Goal: Task Accomplishment & Management: Manage account settings

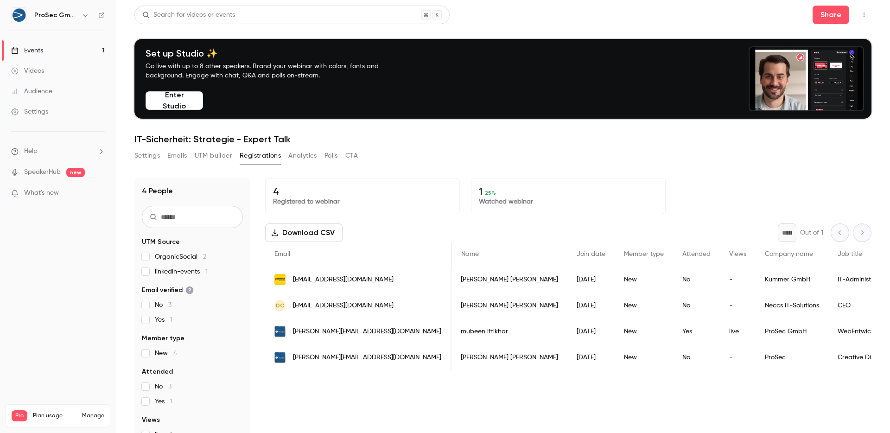
scroll to position [0, 1434]
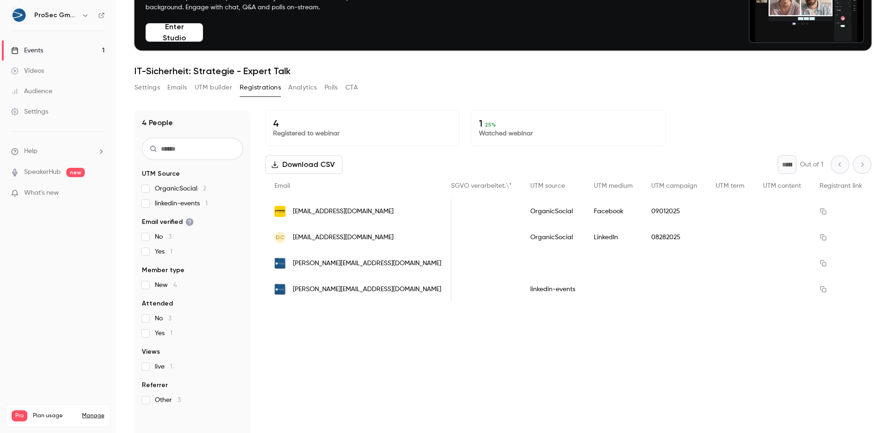
click at [744, 126] on div "4 Registered to webinar 1 25 % Watched webinar" at bounding box center [568, 128] width 606 height 36
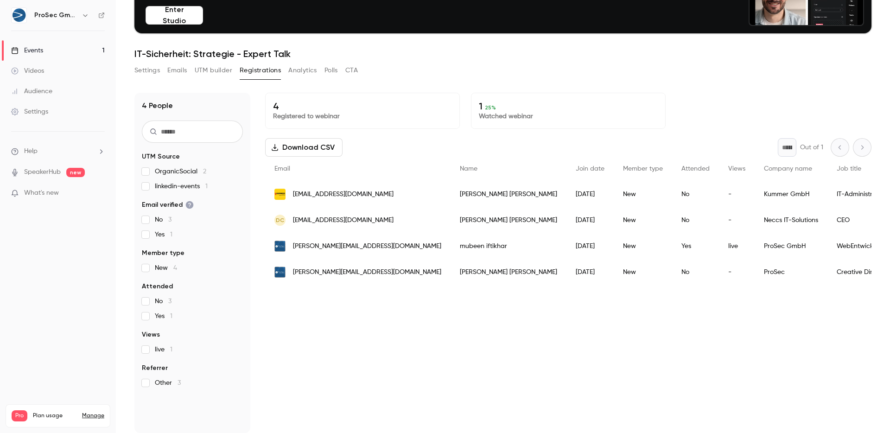
scroll to position [91, 0]
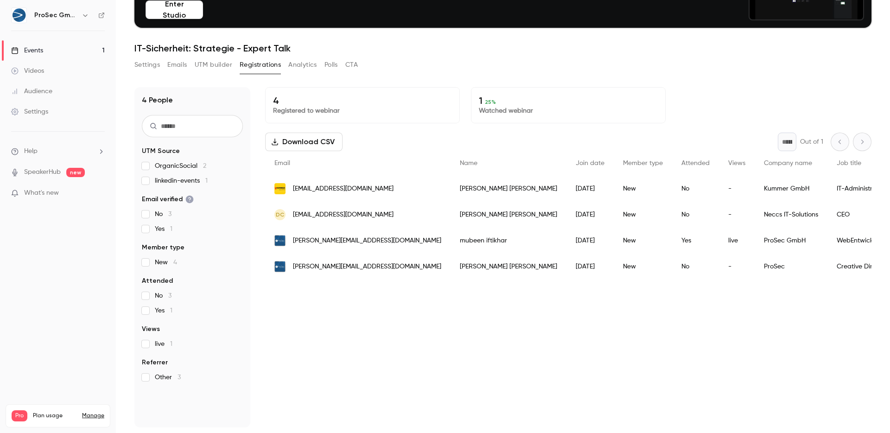
click at [706, 87] on div "4 Registered to webinar 1 25 % Watched webinar" at bounding box center [568, 105] width 606 height 36
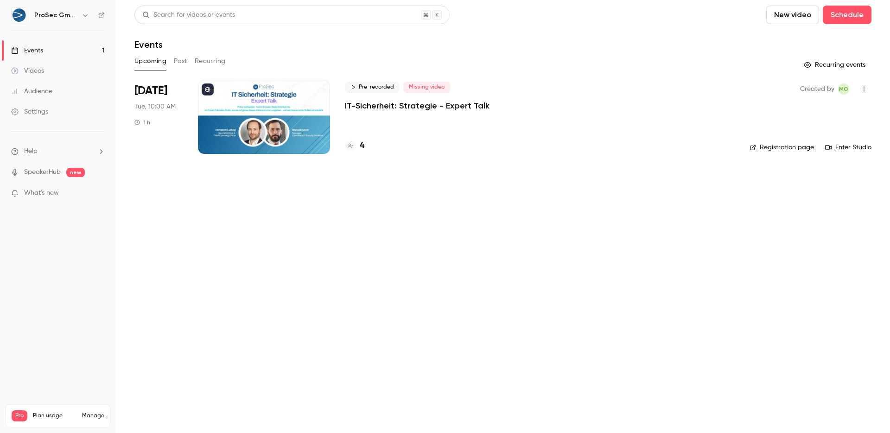
click at [114, 222] on nav "ProSec GmbH Events 1 Videos Audience Settings Help SpeakerHub new What's new Pr…" at bounding box center [58, 216] width 116 height 433
click at [866, 90] on icon "button" at bounding box center [863, 89] width 7 height 6
click at [866, 90] on div at bounding box center [445, 216] width 890 height 433
click at [41, 70] on div "Videos" at bounding box center [27, 70] width 33 height 9
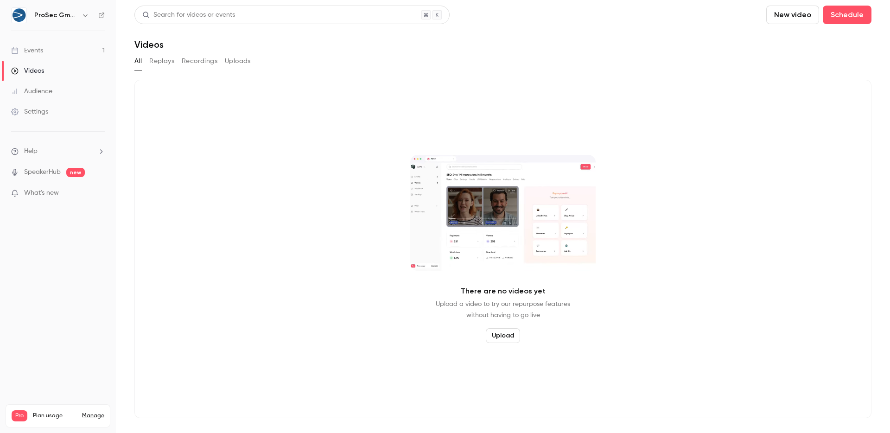
click at [38, 87] on div "Audience" at bounding box center [31, 91] width 41 height 9
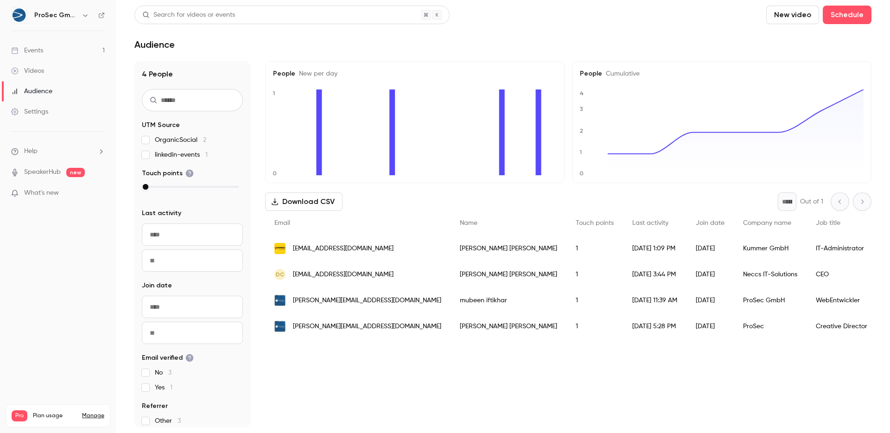
click at [36, 120] on link "Settings" at bounding box center [58, 112] width 116 height 20
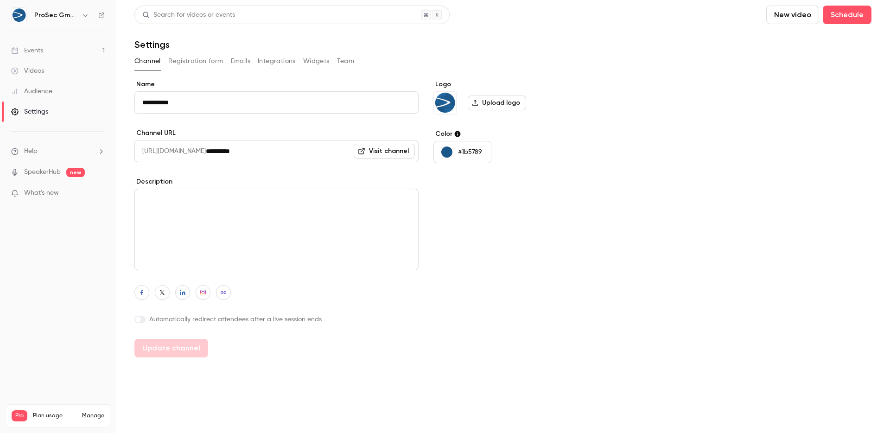
click at [40, 155] on li "Help" at bounding box center [58, 151] width 94 height 10
click at [142, 136] on link "Talk to [GEOGRAPHIC_DATA]" at bounding box center [171, 141] width 102 height 25
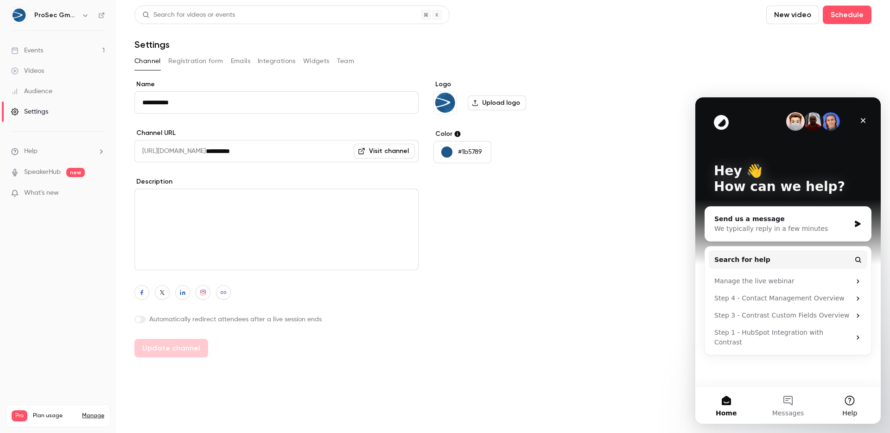
click at [842, 403] on button "Help" at bounding box center [850, 405] width 62 height 37
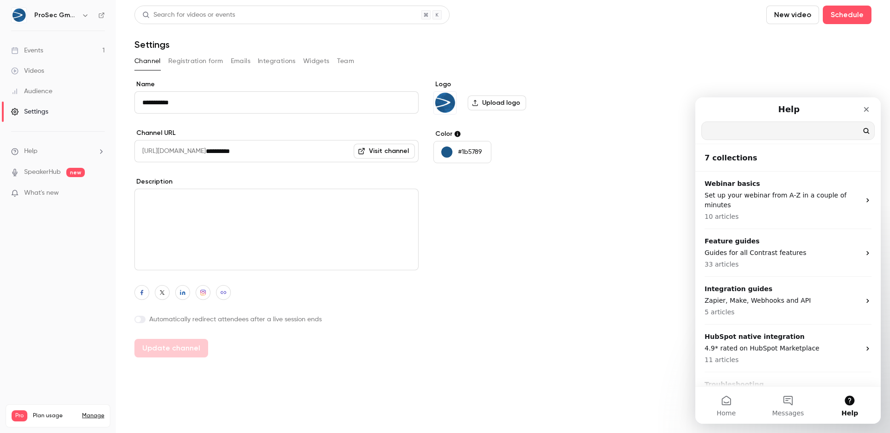
click at [743, 131] on input "Search for help" at bounding box center [788, 131] width 172 height 18
type input "**********"
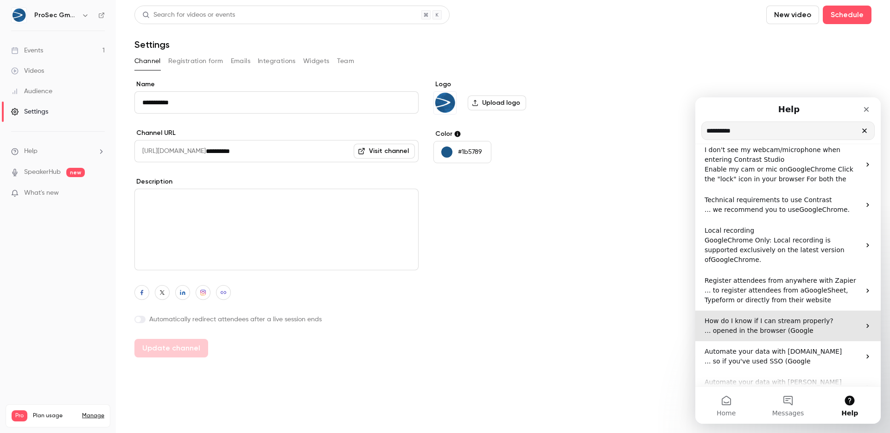
scroll to position [139, 0]
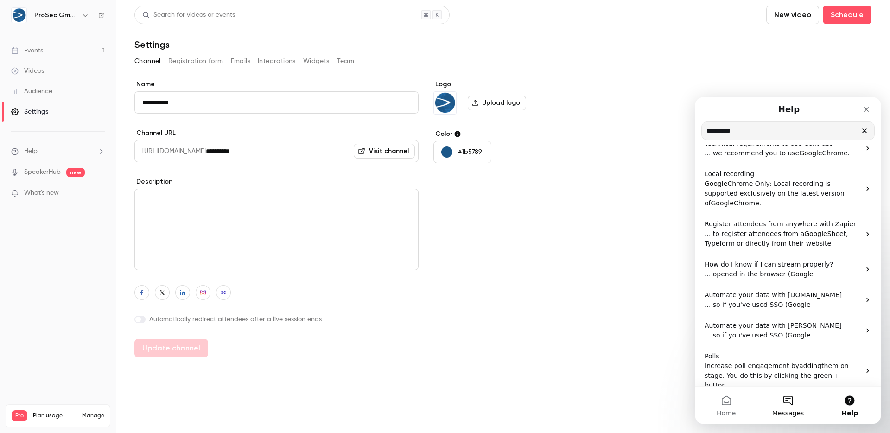
click at [783, 394] on button "Messages" at bounding box center [788, 405] width 62 height 37
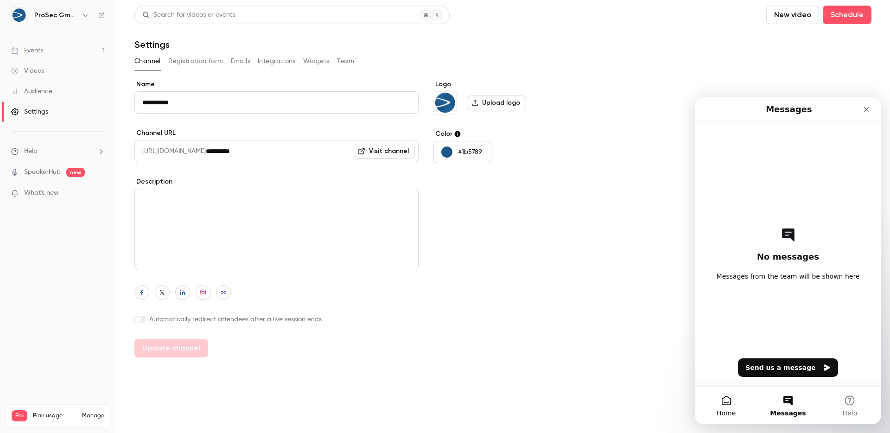
click at [724, 405] on button "Home" at bounding box center [726, 405] width 62 height 37
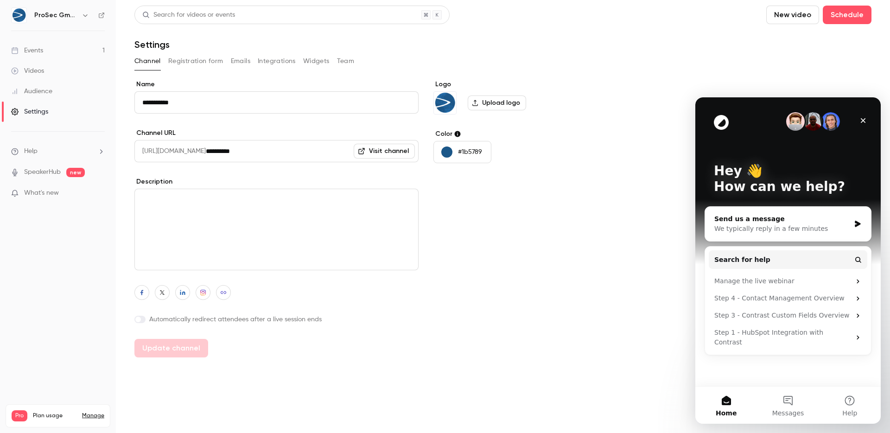
click at [788, 216] on div "Send us a message" at bounding box center [782, 219] width 136 height 10
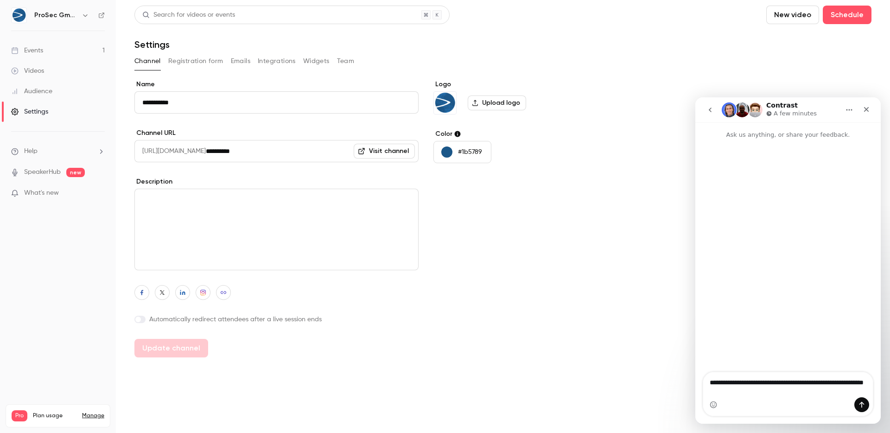
type textarea "**********"
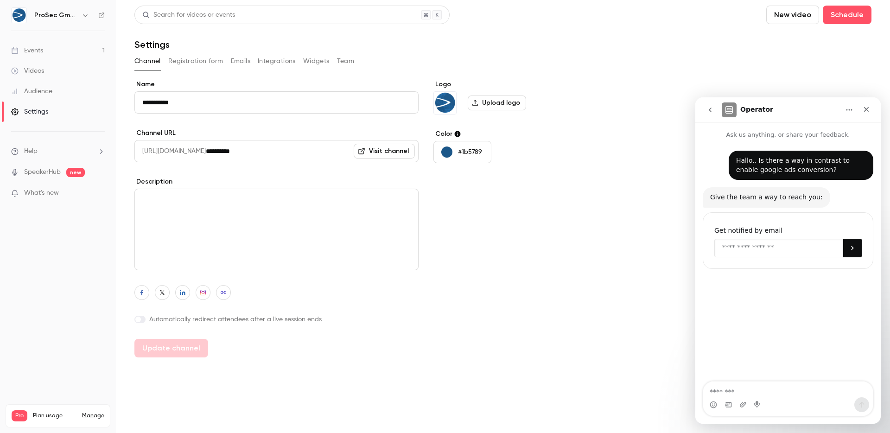
click at [770, 248] on input "Enter your email" at bounding box center [778, 248] width 129 height 19
type input "**********"
click at [854, 248] on icon "Submit" at bounding box center [852, 247] width 7 height 7
click at [46, 146] on ul "Help SpeakerHub new What's new" at bounding box center [58, 173] width 116 height 83
click at [47, 147] on li "Help" at bounding box center [58, 151] width 94 height 10
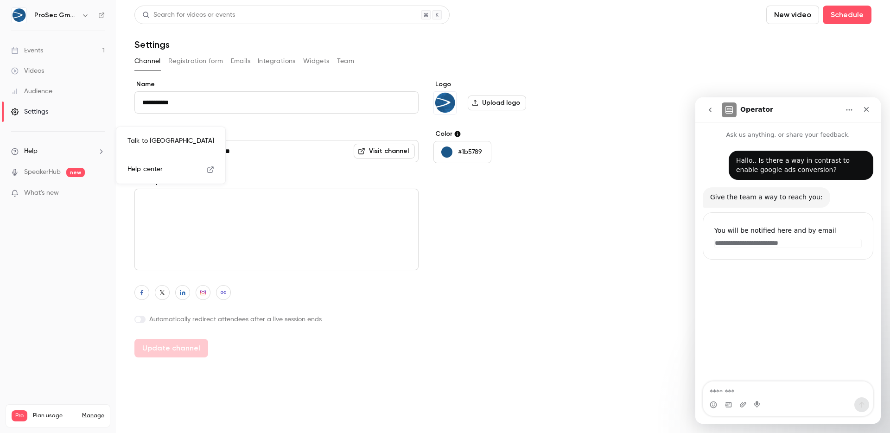
click at [54, 15] on div at bounding box center [445, 216] width 890 height 433
click at [56, 14] on h6 "ProSec GmbH" at bounding box center [56, 15] width 44 height 9
click at [84, 15] on icon "button" at bounding box center [85, 15] width 7 height 7
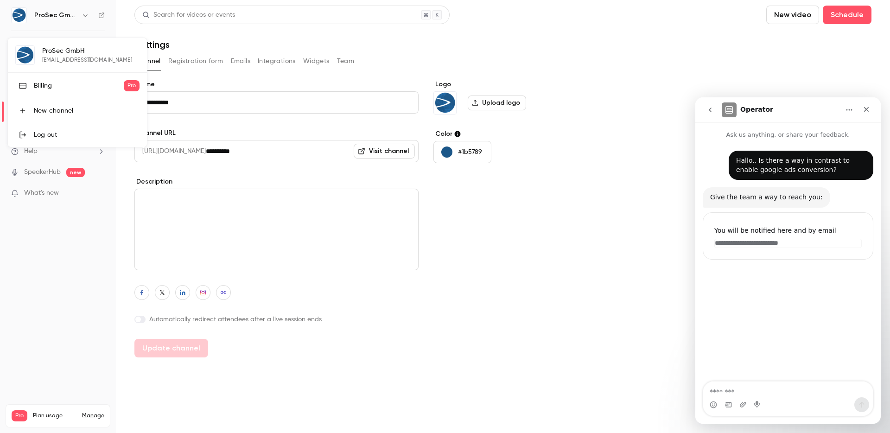
click at [84, 15] on div at bounding box center [445, 216] width 890 height 433
click at [852, 117] on button "Home" at bounding box center [849, 110] width 18 height 18
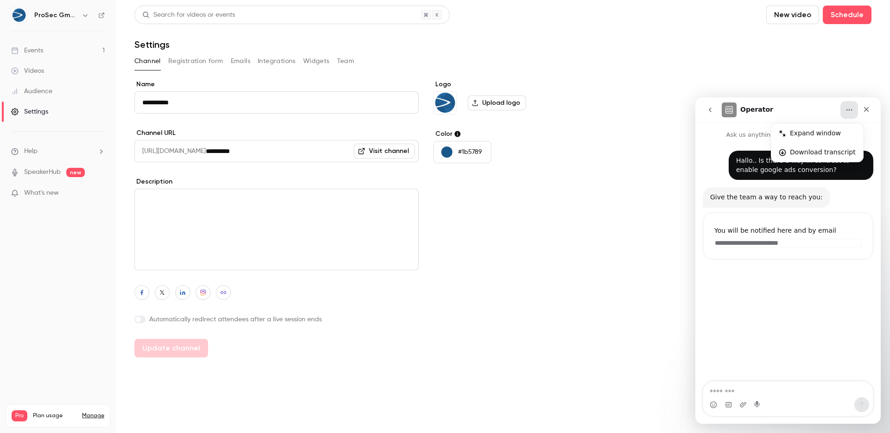
click at [850, 117] on button "Home" at bounding box center [849, 110] width 18 height 18
click at [860, 107] on div "Close" at bounding box center [866, 109] width 17 height 17
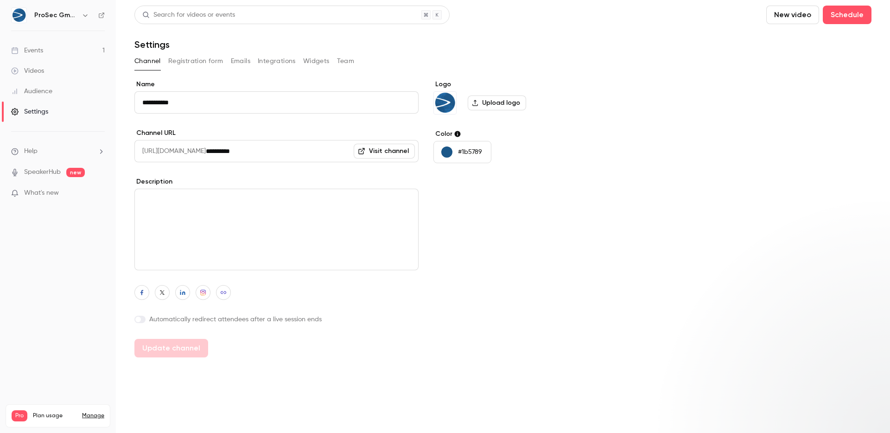
scroll to position [0, 0]
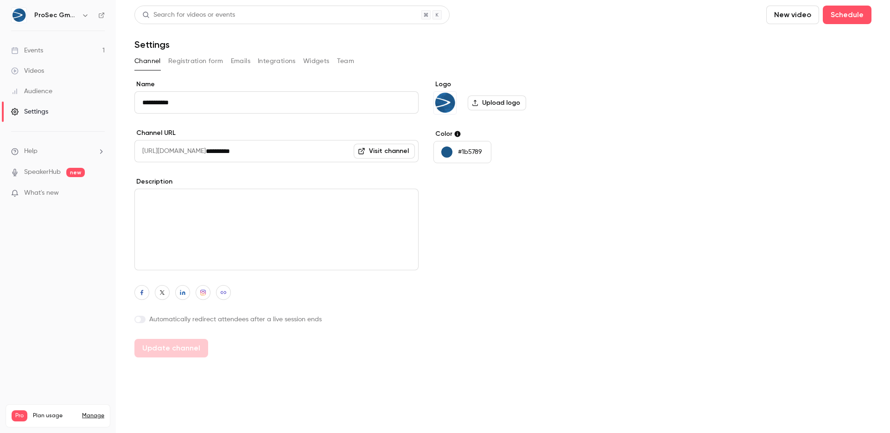
drag, startPoint x: 714, startPoint y: 64, endPoint x: 621, endPoint y: 54, distance: 93.7
click at [714, 64] on div "Channel Registration form Emails Integrations Widgets Team" at bounding box center [502, 61] width 737 height 15
click at [72, 50] on link "Events 1" at bounding box center [58, 50] width 116 height 20
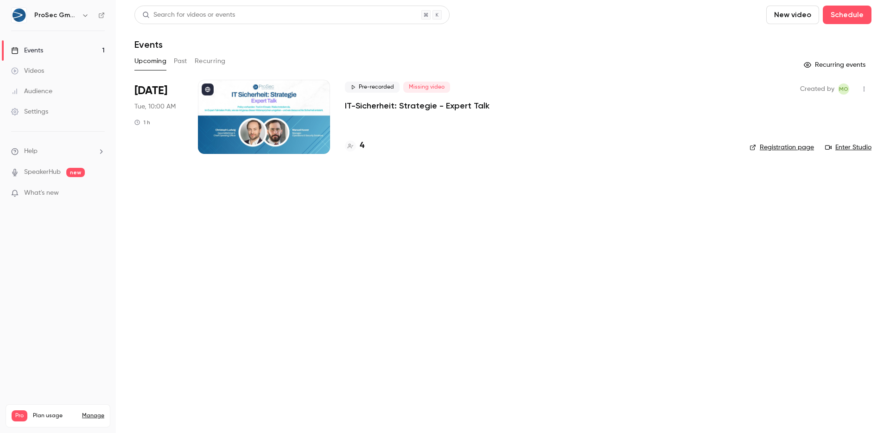
click at [871, 84] on main "Search for videos or events New video Schedule Events Upcoming Past Recurring R…" at bounding box center [503, 216] width 774 height 433
click at [867, 86] on icon "button" at bounding box center [863, 89] width 7 height 6
click at [867, 86] on div at bounding box center [445, 216] width 890 height 433
click at [867, 86] on icon "button" at bounding box center [863, 89] width 7 height 6
click at [866, 87] on div at bounding box center [445, 216] width 890 height 433
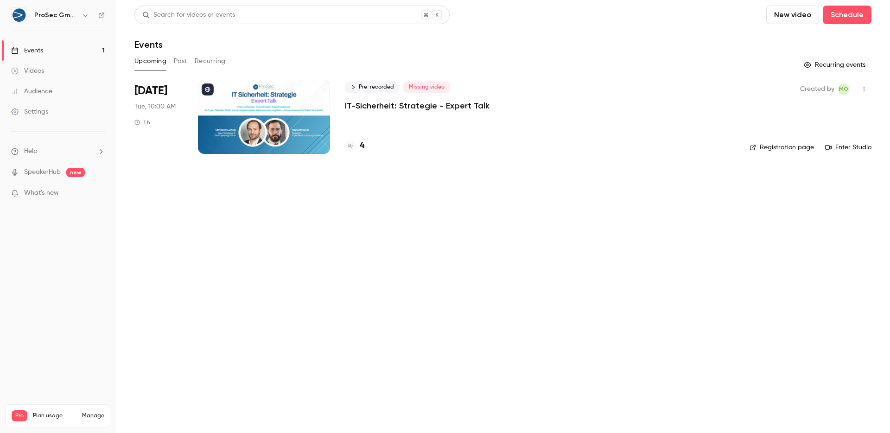
click at [80, 157] on ul "Help SpeakerHub new What's new" at bounding box center [58, 173] width 116 height 83
click at [73, 14] on h6 "ProSec GmbH" at bounding box center [56, 15] width 44 height 9
click at [866, 86] on icon "button" at bounding box center [863, 89] width 7 height 6
click at [867, 85] on div at bounding box center [445, 216] width 890 height 433
click at [89, 412] on link "Manage" at bounding box center [93, 415] width 22 height 7
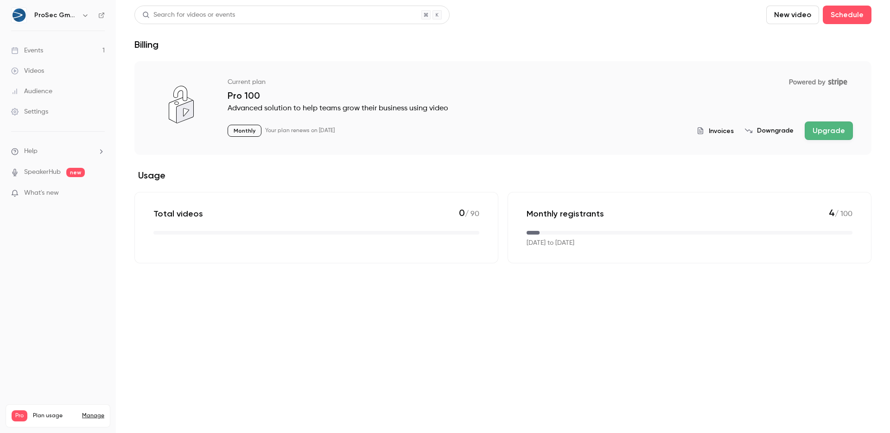
drag, startPoint x: 610, startPoint y: 244, endPoint x: 531, endPoint y: 205, distance: 87.7
click at [531, 205] on div "Monthly registrants 4 / 100 [DATE] to [DATE]" at bounding box center [690, 227] width 364 height 71
drag, startPoint x: 531, startPoint y: 205, endPoint x: 559, endPoint y: 277, distance: 77.3
click at [559, 277] on main "Search for videos or events New video Schedule Billing Current plan Powered by …" at bounding box center [503, 216] width 774 height 433
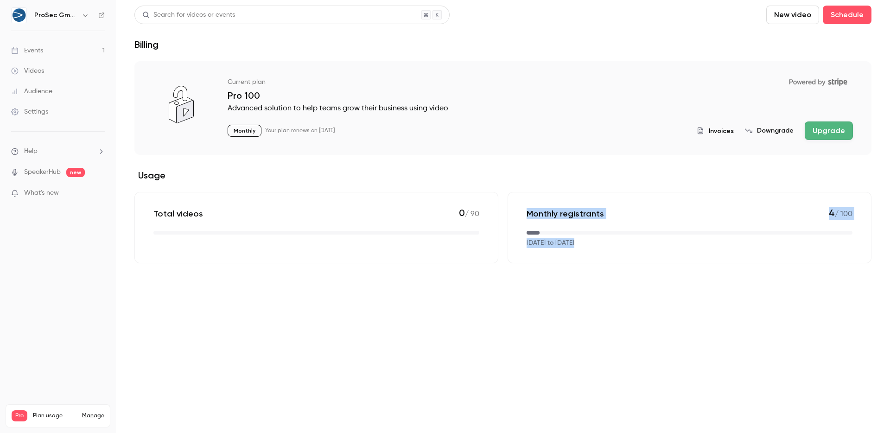
click at [559, 277] on main "Search for videos or events New video Schedule Billing Current plan Powered by …" at bounding box center [503, 216] width 774 height 433
drag, startPoint x: 559, startPoint y: 277, endPoint x: 515, endPoint y: 206, distance: 83.0
click at [515, 206] on main "Search for videos or events New video Schedule Billing Current plan Powered by …" at bounding box center [503, 216] width 774 height 433
click at [515, 206] on div "Monthly registrants 4 / 100 [DATE] to [DATE]" at bounding box center [690, 227] width 364 height 71
drag, startPoint x: 515, startPoint y: 206, endPoint x: 540, endPoint y: 280, distance: 77.7
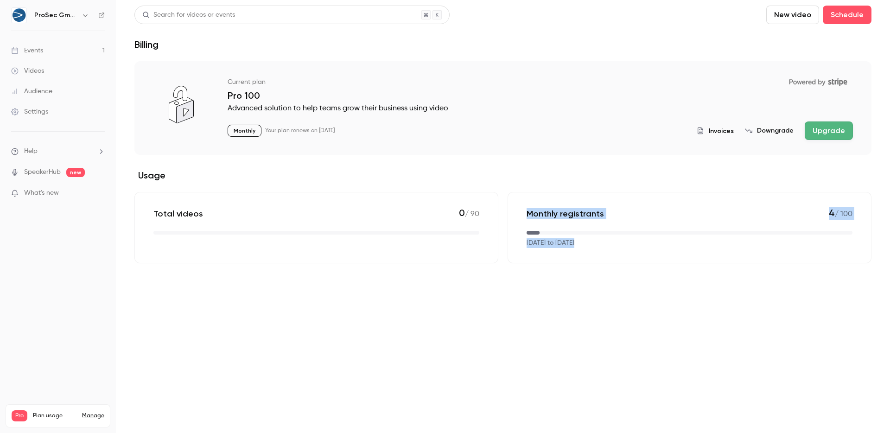
click at [540, 280] on main "Search for videos or events New video Schedule Billing Current plan Powered by …" at bounding box center [503, 216] width 774 height 433
click at [51, 69] on link "Videos" at bounding box center [58, 71] width 116 height 20
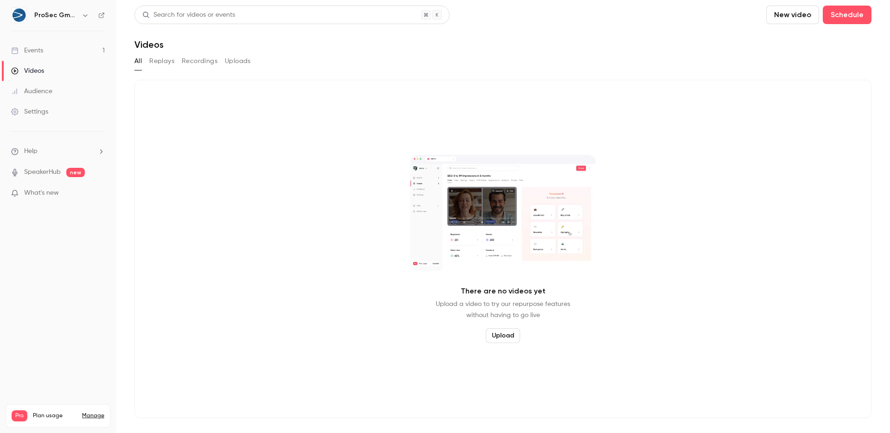
click at [54, 89] on link "Audience" at bounding box center [58, 91] width 116 height 20
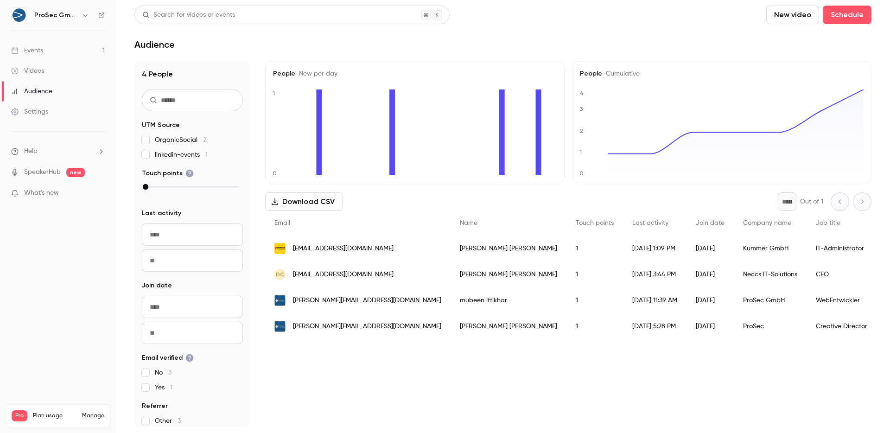
click at [619, 78] on div "People Cumulative 0 1 2 3 4" at bounding box center [721, 122] width 299 height 122
click at [620, 76] on span "Cumulative" at bounding box center [621, 73] width 38 height 6
click at [43, 108] on div "Settings" at bounding box center [29, 111] width 37 height 9
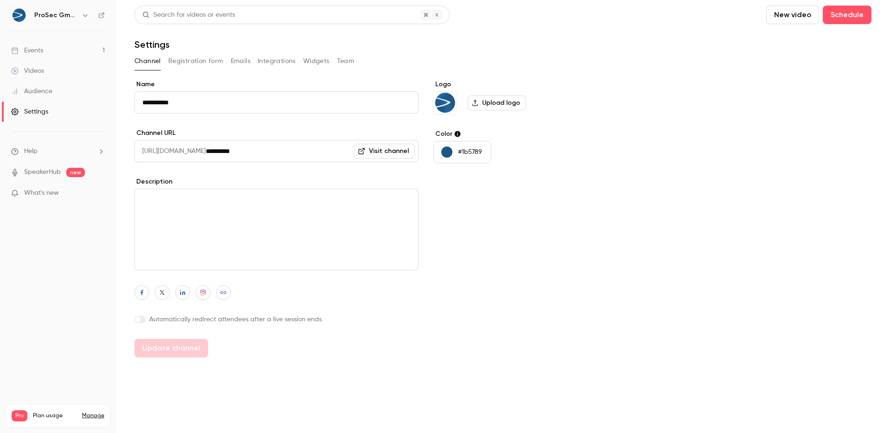
click at [52, 148] on li "Help" at bounding box center [58, 151] width 94 height 10
click at [52, 147] on div at bounding box center [445, 216] width 890 height 433
click at [52, 147] on li "Help" at bounding box center [58, 151] width 94 height 10
click at [541, 273] on div at bounding box center [445, 216] width 890 height 433
click at [188, 57] on button "Registration form" at bounding box center [195, 61] width 55 height 15
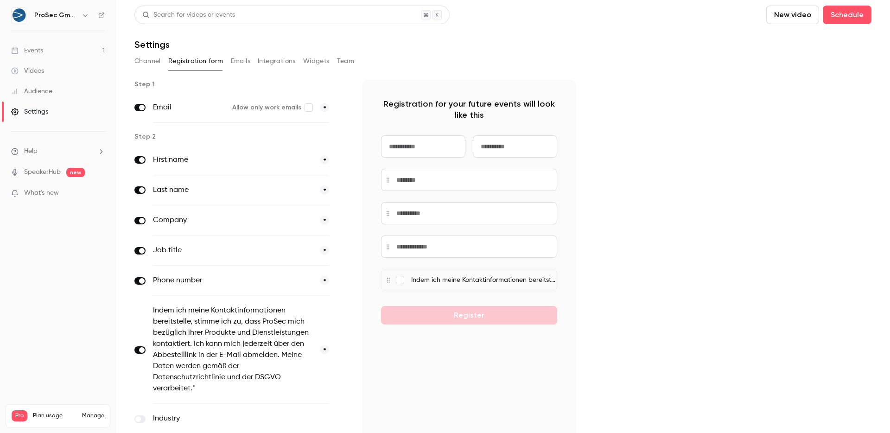
click at [47, 114] on div "Settings" at bounding box center [29, 111] width 37 height 9
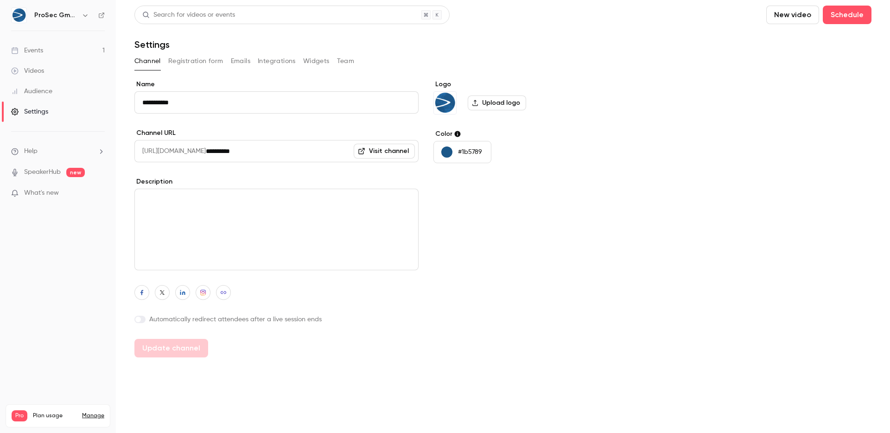
click at [184, 63] on button "Registration form" at bounding box center [195, 61] width 55 height 15
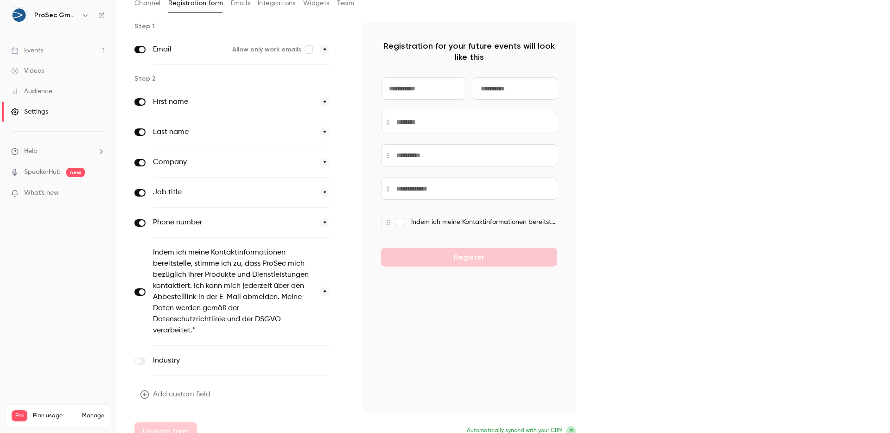
scroll to position [71, 0]
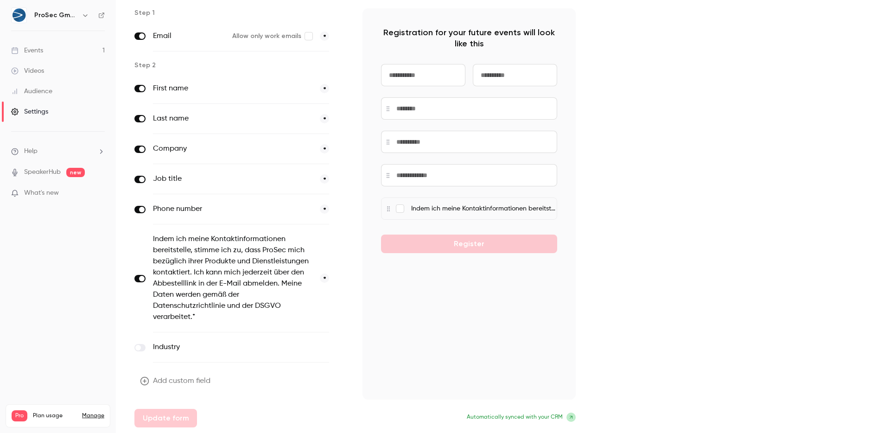
click at [42, 52] on div "Events" at bounding box center [27, 50] width 32 height 9
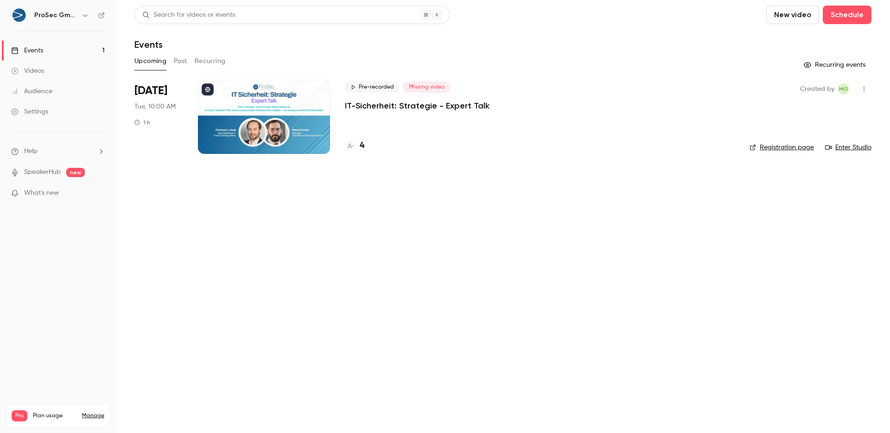
click at [33, 74] on div "Videos" at bounding box center [27, 70] width 33 height 9
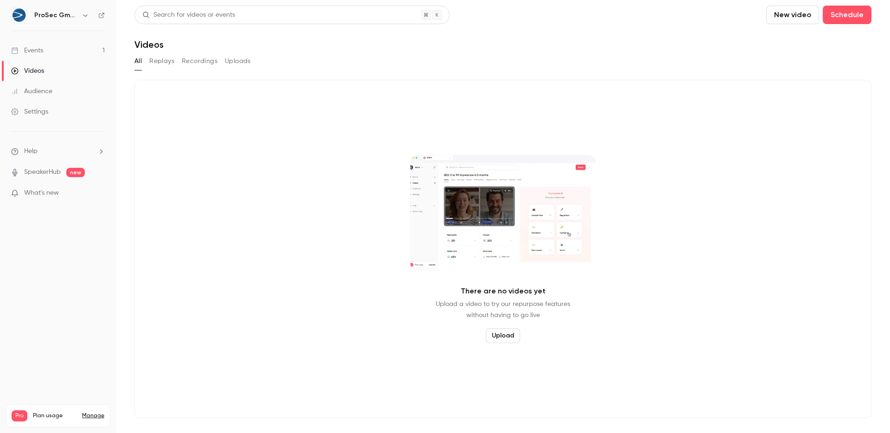
click at [38, 95] on div "Audience" at bounding box center [31, 91] width 41 height 9
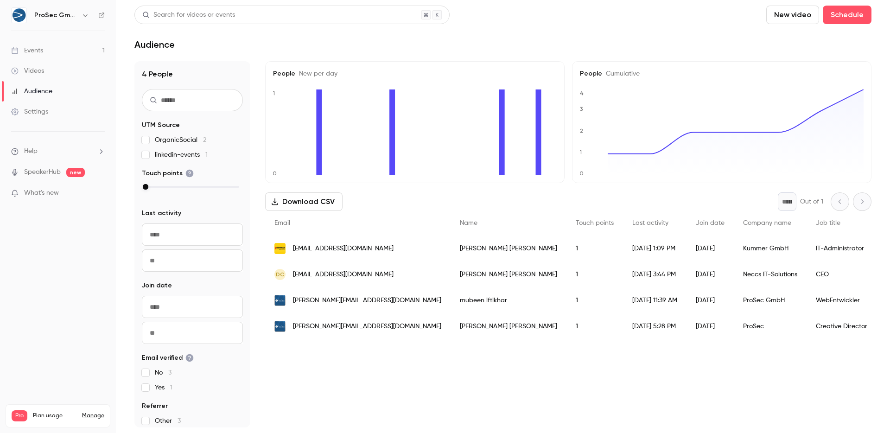
click at [34, 120] on link "Settings" at bounding box center [58, 112] width 116 height 20
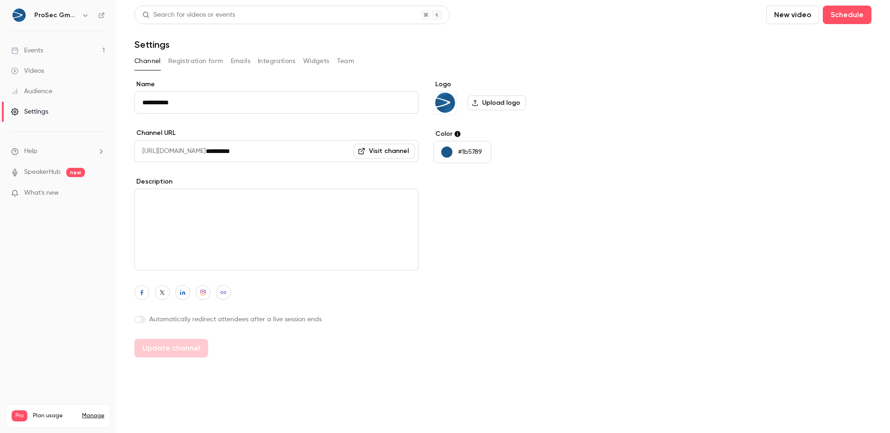
click at [36, 39] on ul "Events 1 Videos Audience Settings" at bounding box center [58, 81] width 116 height 100
click at [87, 12] on button "button" at bounding box center [85, 15] width 11 height 11
click at [87, 12] on div at bounding box center [445, 216] width 890 height 433
click at [38, 194] on span "What's new" at bounding box center [41, 193] width 35 height 10
click at [712, 286] on div at bounding box center [445, 216] width 890 height 433
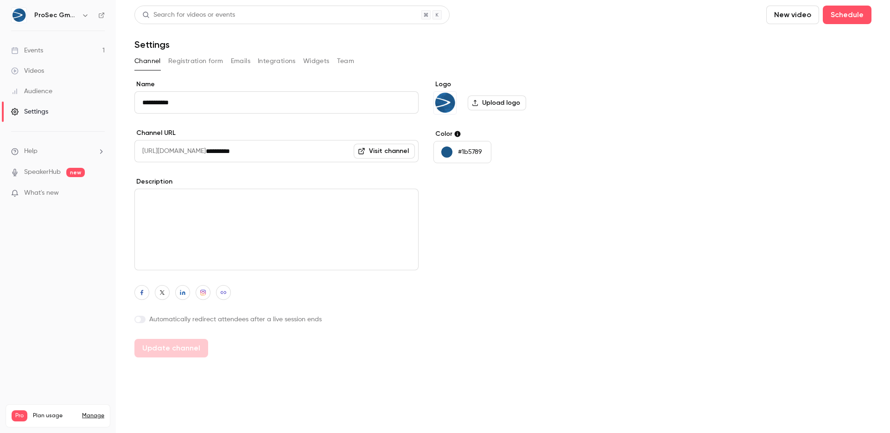
click at [52, 153] on li "Help" at bounding box center [58, 151] width 94 height 10
click at [139, 139] on link "Talk to [GEOGRAPHIC_DATA]" at bounding box center [171, 141] width 102 height 25
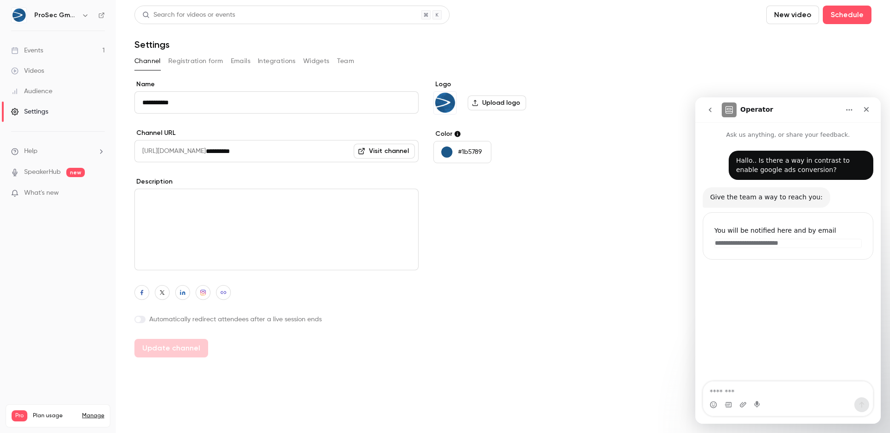
click at [834, 107] on div "Operator" at bounding box center [781, 109] width 118 height 15
click at [839, 111] on div "Operator" at bounding box center [787, 110] width 173 height 18
click at [843, 109] on button "Home" at bounding box center [849, 110] width 18 height 18
click at [783, 133] on icon "Intercom messenger" at bounding box center [782, 133] width 7 height 7
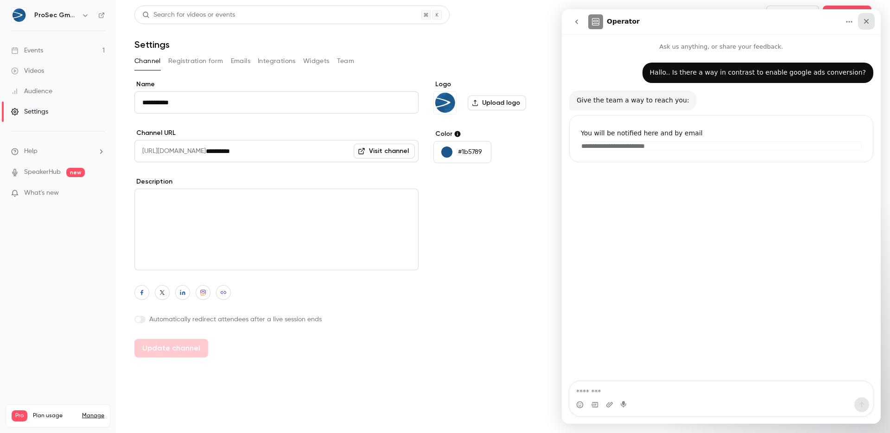
click at [868, 19] on icon "Close" at bounding box center [866, 21] width 5 height 5
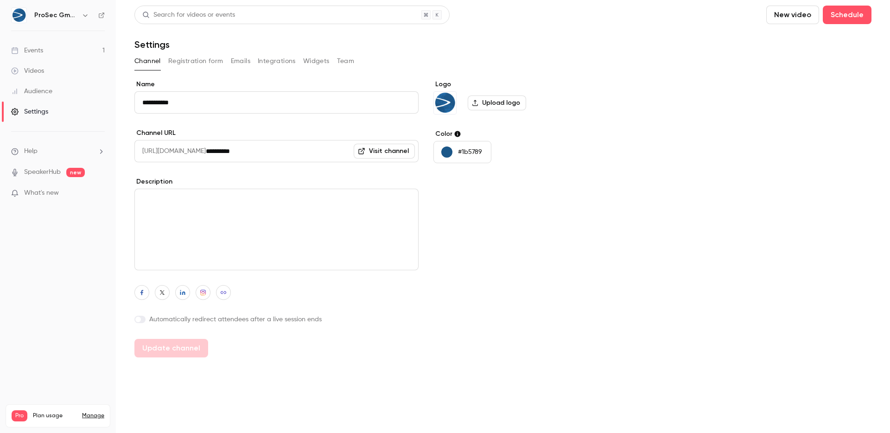
click at [333, 56] on div "Channel Registration form Emails Integrations Widgets Team" at bounding box center [502, 61] width 737 height 15
click at [345, 57] on button "Team" at bounding box center [346, 61] width 18 height 15
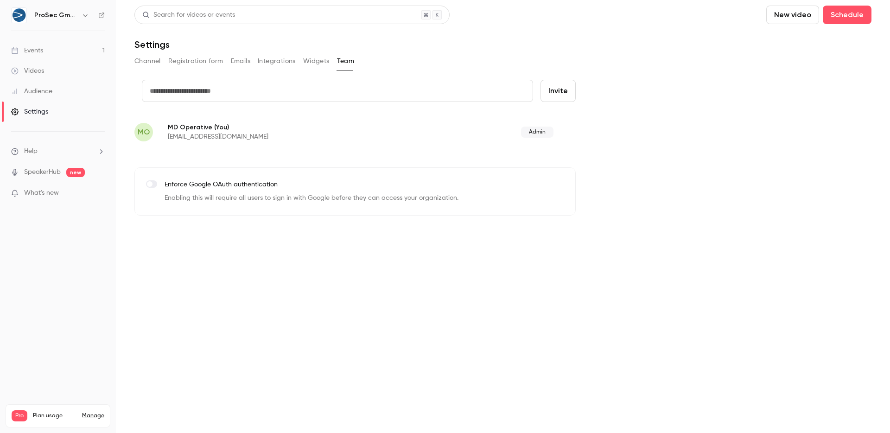
click at [289, 61] on button "Integrations" at bounding box center [277, 61] width 38 height 15
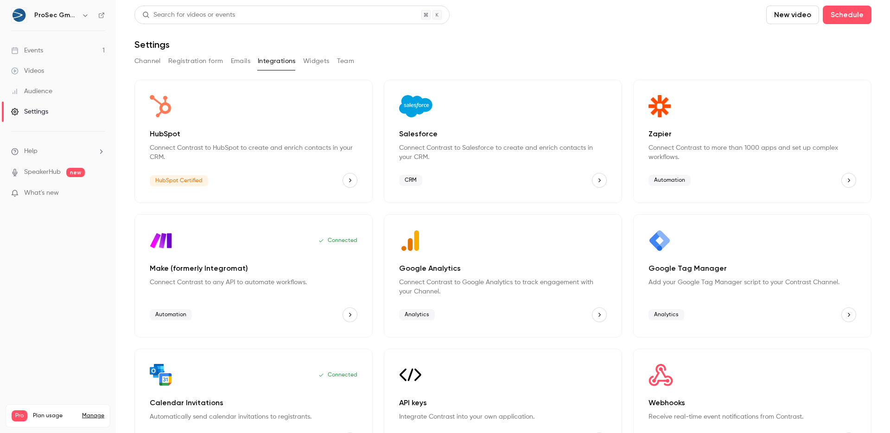
click at [308, 61] on button "Widgets" at bounding box center [316, 61] width 26 height 15
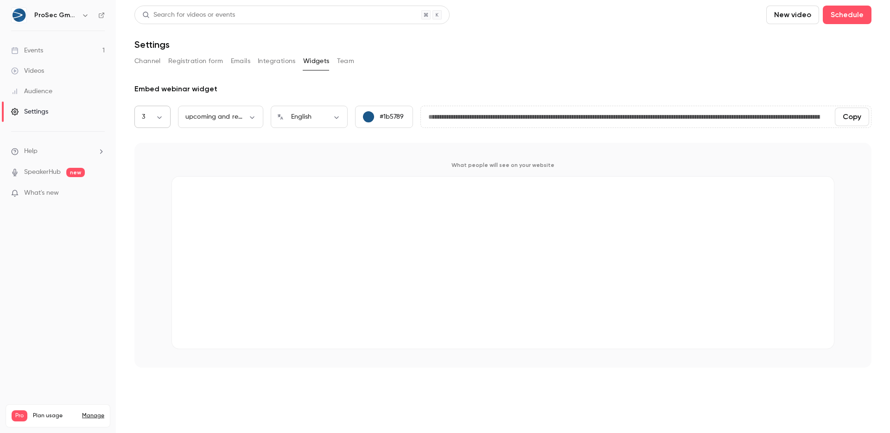
click at [148, 117] on body "**********" at bounding box center [445, 216] width 890 height 433
click at [146, 148] on li "1" at bounding box center [152, 147] width 36 height 24
type input "*"
type input "**********"
click at [48, 55] on link "Events 1" at bounding box center [58, 50] width 116 height 20
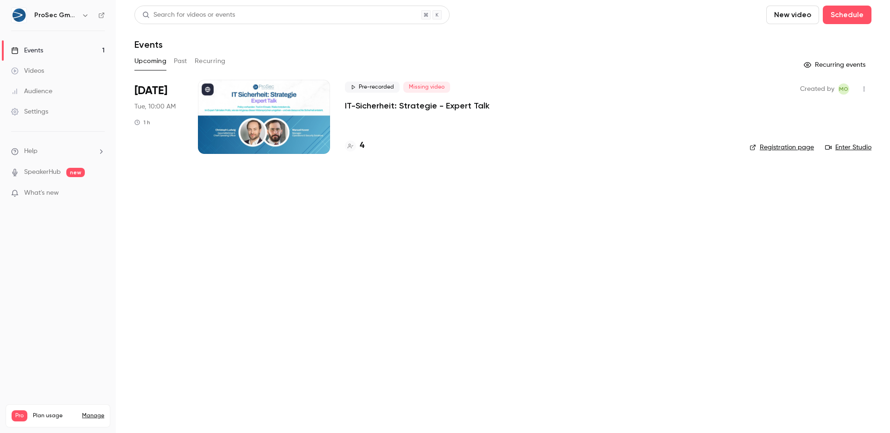
click at [67, 74] on link "Videos" at bounding box center [58, 71] width 116 height 20
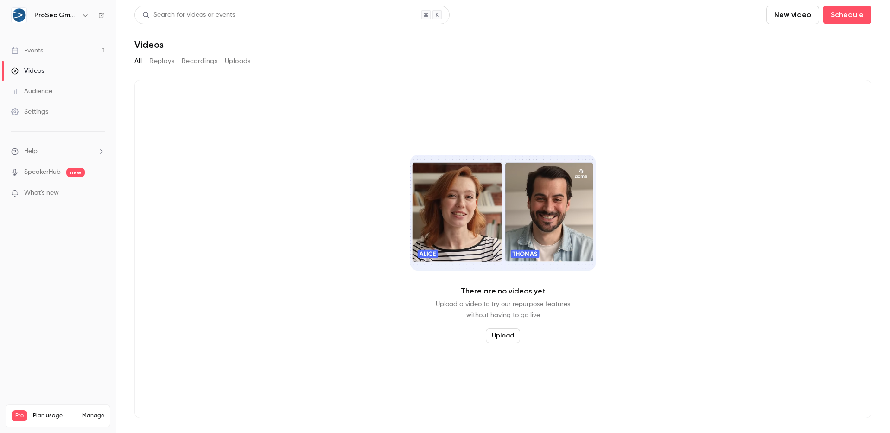
click at [57, 81] on link "Audience" at bounding box center [58, 91] width 116 height 20
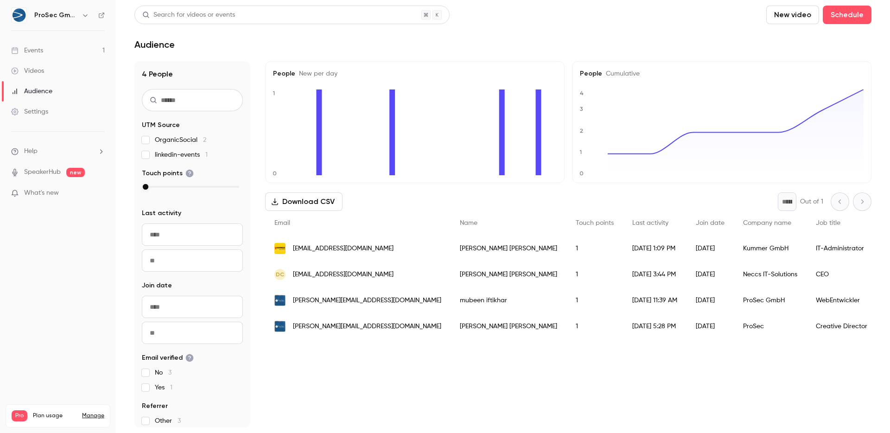
scroll to position [6, 0]
click at [53, 117] on link "Settings" at bounding box center [58, 112] width 116 height 20
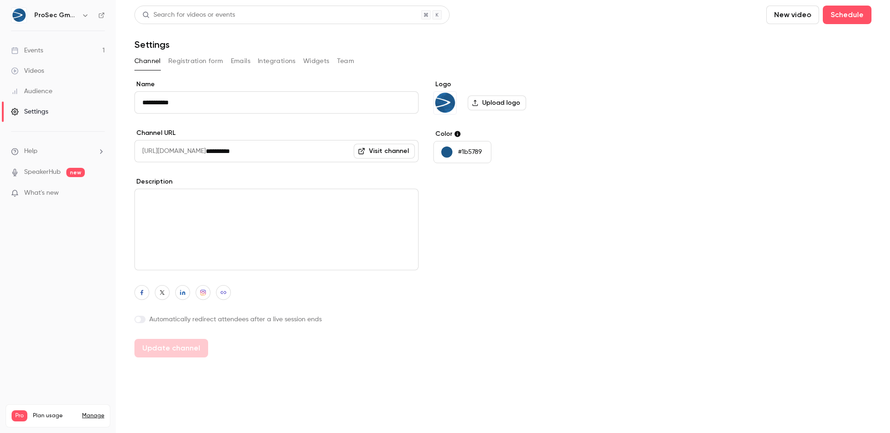
click at [28, 159] on ul "Help SpeakerHub new What's new" at bounding box center [58, 173] width 116 height 83
click at [32, 153] on span "Help" at bounding box center [30, 151] width 13 height 10
click at [149, 143] on link "Talk to [GEOGRAPHIC_DATA]" at bounding box center [171, 141] width 102 height 25
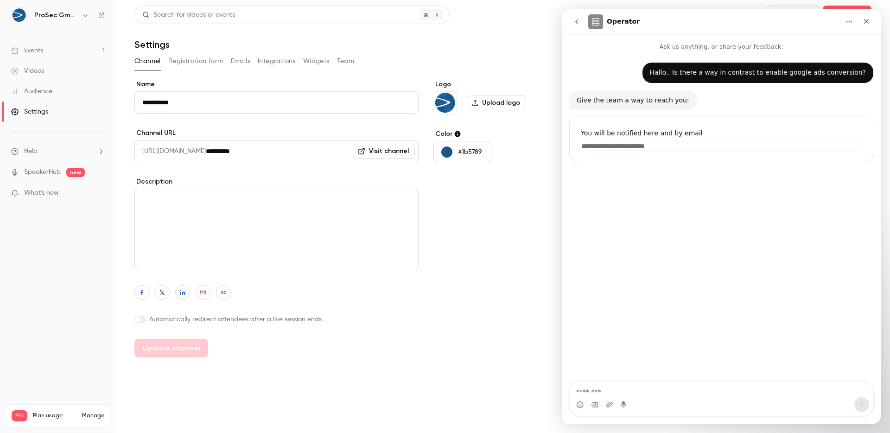
click at [579, 24] on icon "go back" at bounding box center [576, 21] width 7 height 7
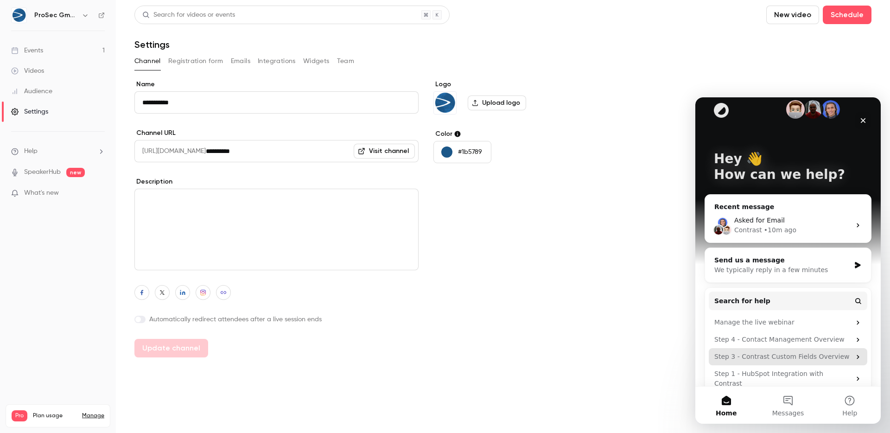
scroll to position [17, 0]
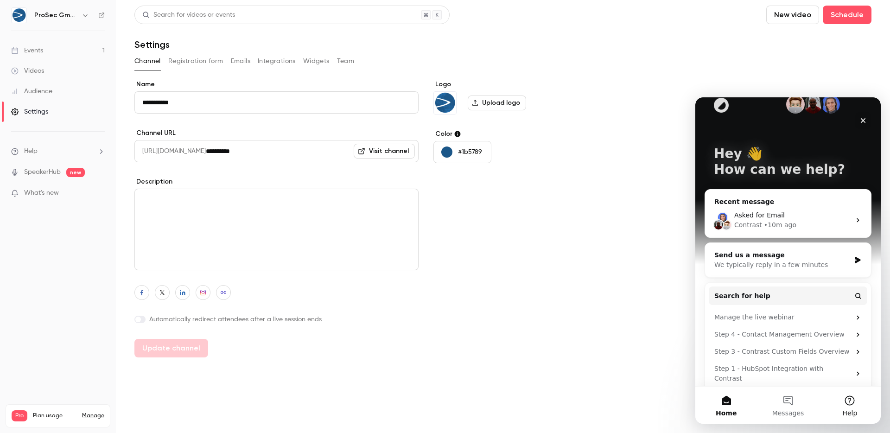
click at [857, 404] on button "Help" at bounding box center [850, 405] width 62 height 37
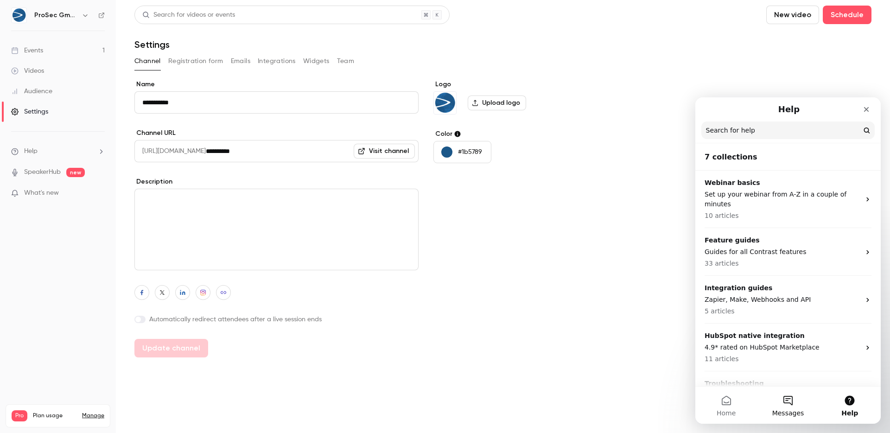
click at [805, 403] on button "Messages" at bounding box center [788, 405] width 62 height 37
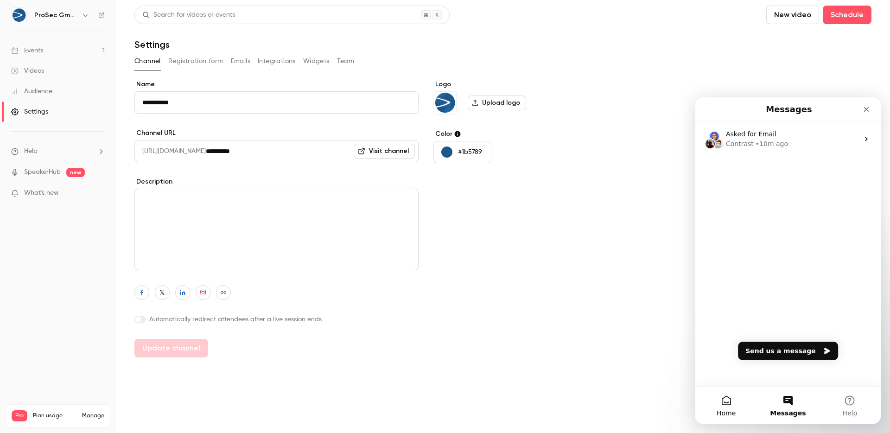
click at [738, 404] on button "Home" at bounding box center [726, 405] width 62 height 37
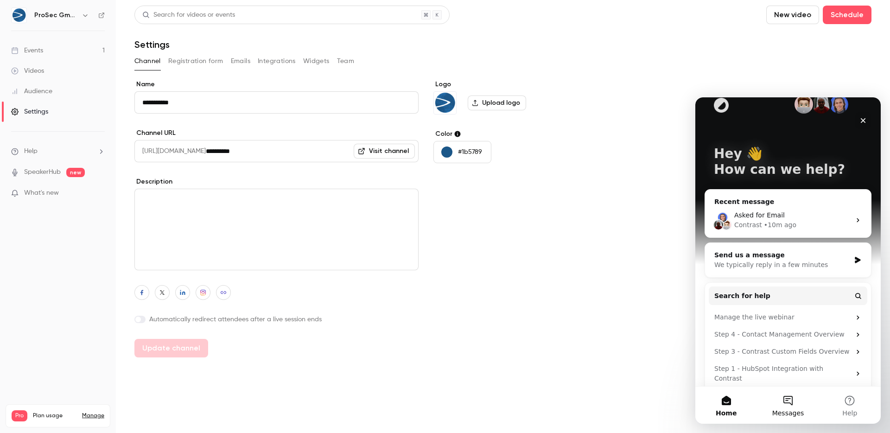
click at [772, 400] on button "Messages" at bounding box center [788, 405] width 62 height 37
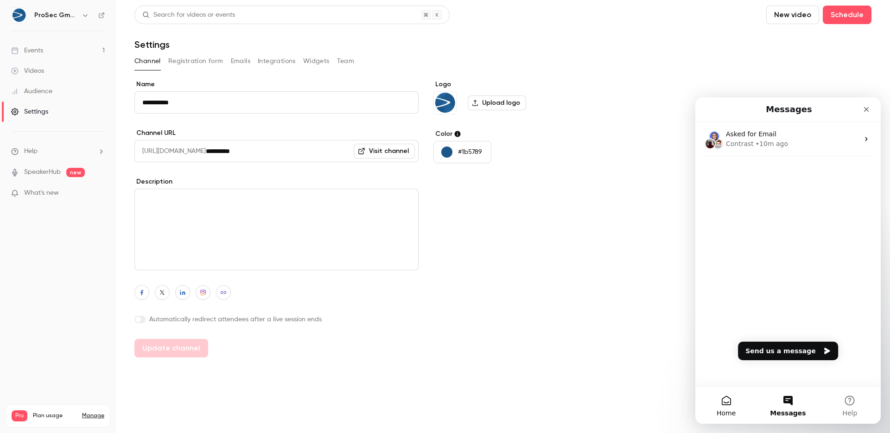
click at [717, 410] on span "Home" at bounding box center [726, 413] width 19 height 6
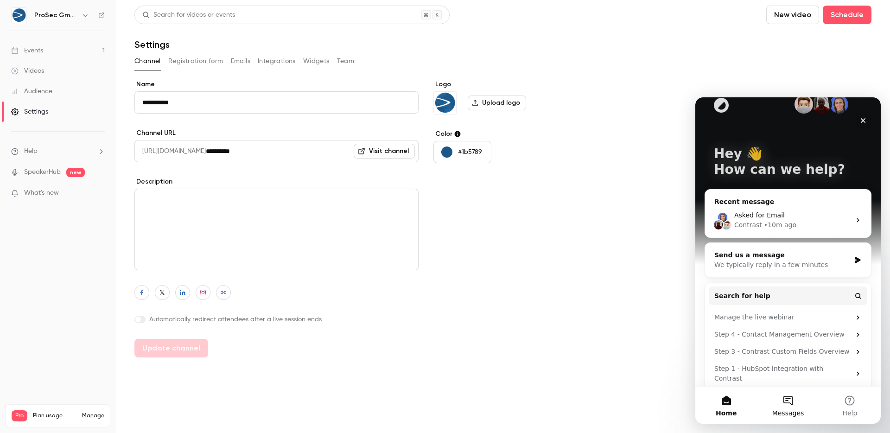
click at [776, 400] on button "Messages" at bounding box center [788, 405] width 62 height 37
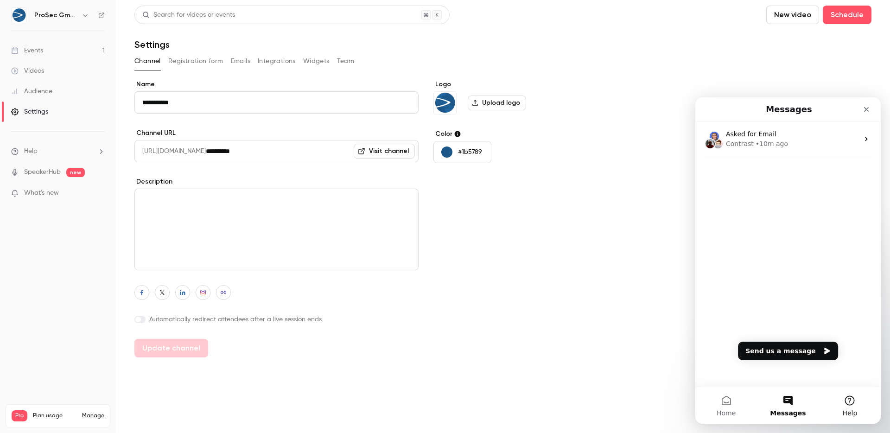
click at [826, 400] on button "Help" at bounding box center [850, 405] width 62 height 37
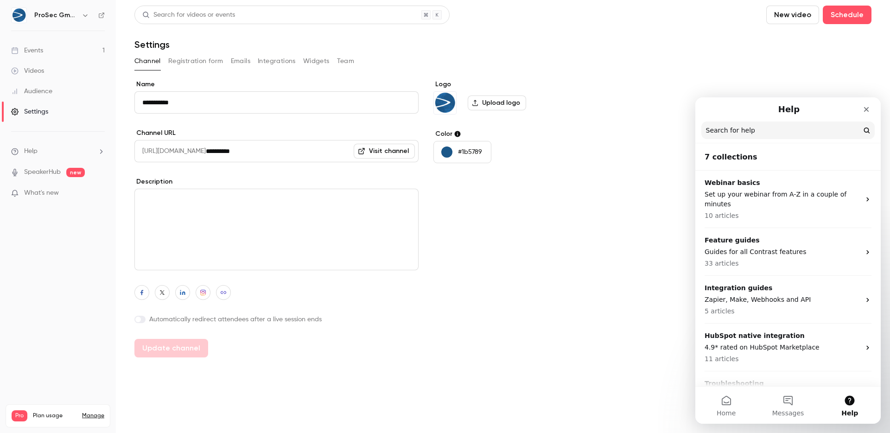
click at [612, 340] on div "**********" at bounding box center [502, 219] width 737 height 278
click at [31, 146] on ul "Help SpeakerHub new What's new" at bounding box center [58, 173] width 116 height 83
click at [31, 150] on span "Help" at bounding box center [30, 151] width 13 height 10
click at [54, 193] on div at bounding box center [445, 216] width 890 height 433
click at [46, 193] on span "What's new" at bounding box center [41, 193] width 35 height 10
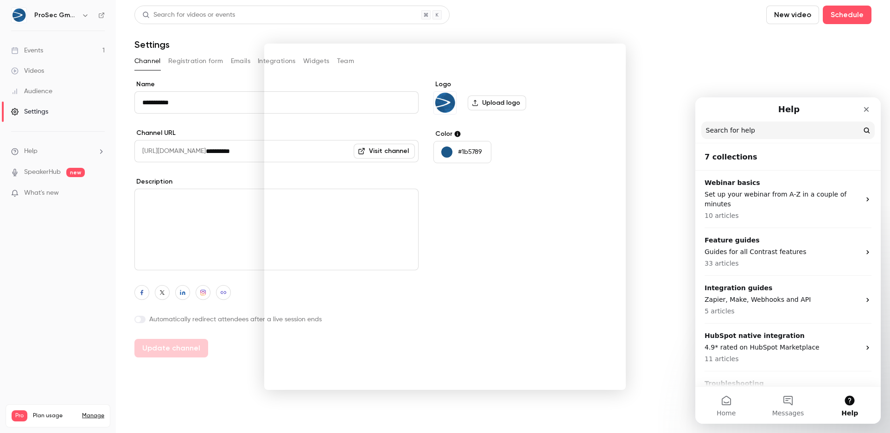
click at [144, 238] on div at bounding box center [445, 216] width 890 height 433
click at [41, 167] on link "SpeakerHub" at bounding box center [42, 172] width 37 height 10
click at [24, 17] on img at bounding box center [19, 15] width 15 height 15
click at [85, 17] on icon "button" at bounding box center [85, 15] width 7 height 7
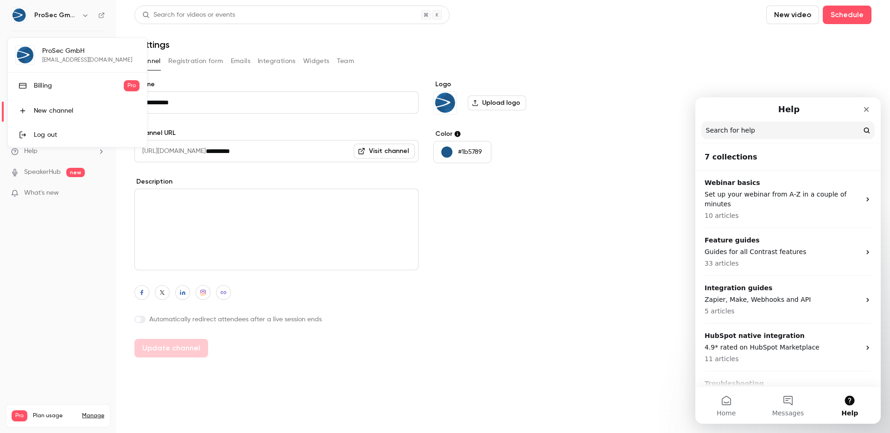
click at [65, 50] on div "ProSec GmbH [EMAIL_ADDRESS][DOMAIN_NAME] Billing Pro New channel Log out" at bounding box center [77, 92] width 139 height 109
click at [51, 81] on div "Billing" at bounding box center [79, 85] width 90 height 9
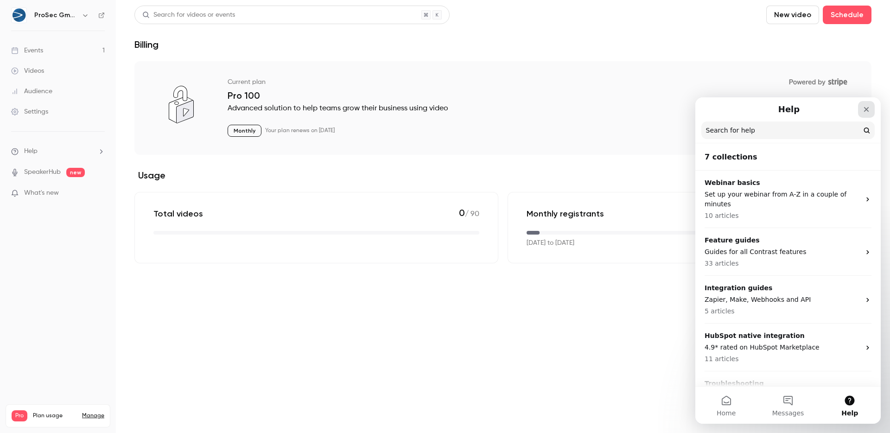
click at [866, 114] on div "Close" at bounding box center [866, 109] width 17 height 17
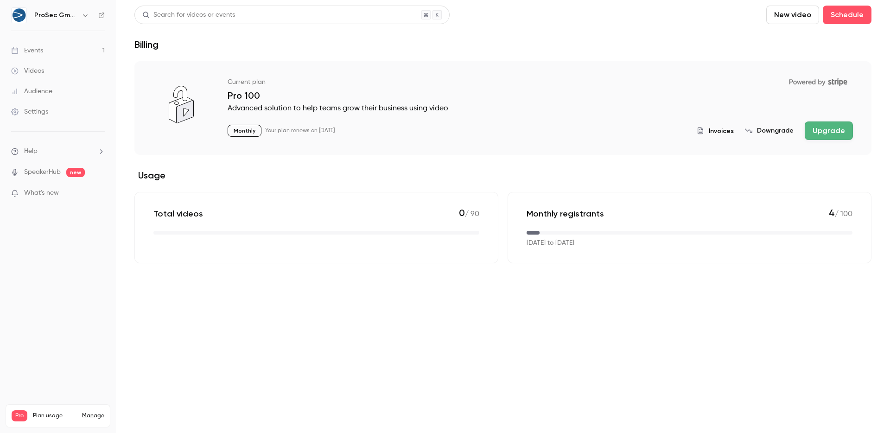
click at [722, 127] on span "Invoices" at bounding box center [721, 131] width 25 height 10
click at [50, 147] on li "Help" at bounding box center [58, 151] width 94 height 10
click at [207, 167] on icon at bounding box center [210, 169] width 7 height 7
click at [43, 107] on div "Settings" at bounding box center [29, 111] width 37 height 9
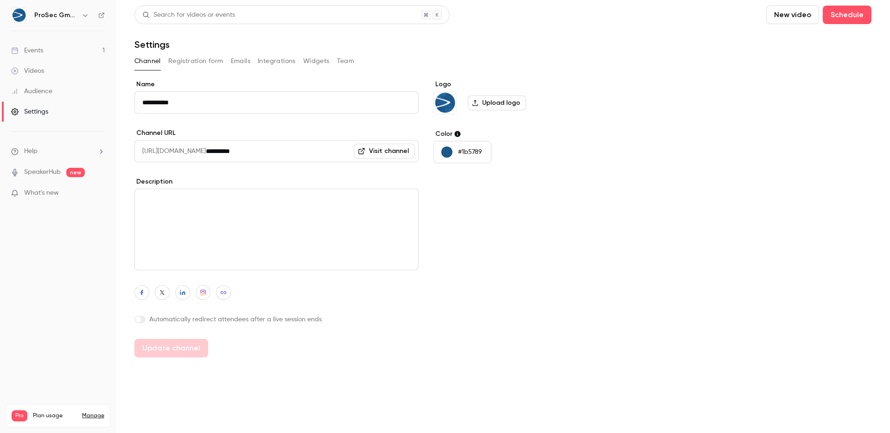
click at [571, 272] on div "Logo Upload logo Color #1b5789" at bounding box center [504, 219] width 142 height 278
click at [46, 153] on li "Help" at bounding box center [58, 151] width 94 height 10
click at [128, 136] on link "Talk to [GEOGRAPHIC_DATA]" at bounding box center [171, 141] width 102 height 25
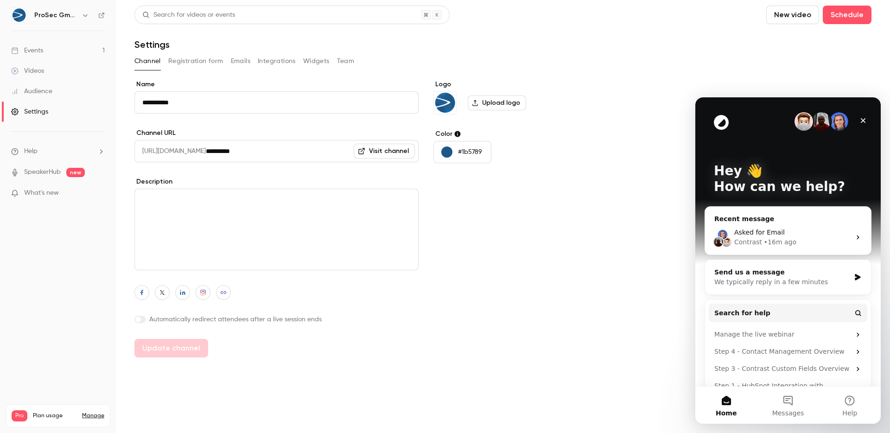
click at [866, 118] on icon "Close" at bounding box center [862, 120] width 7 height 7
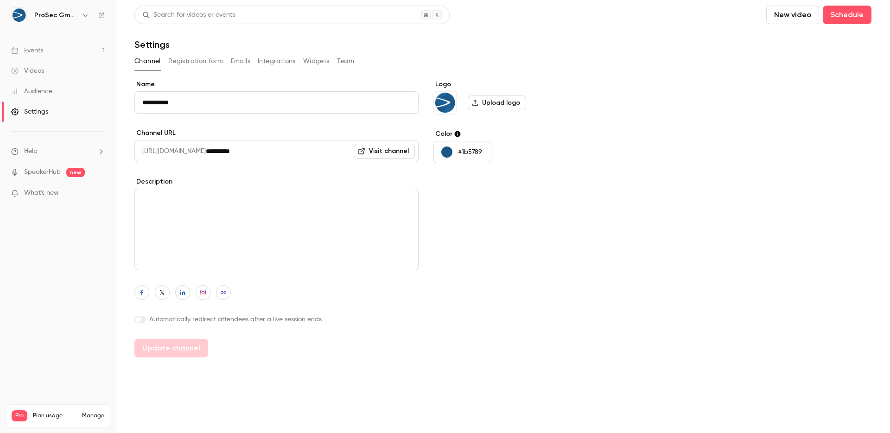
click at [62, 56] on link "Events 1" at bounding box center [58, 50] width 116 height 20
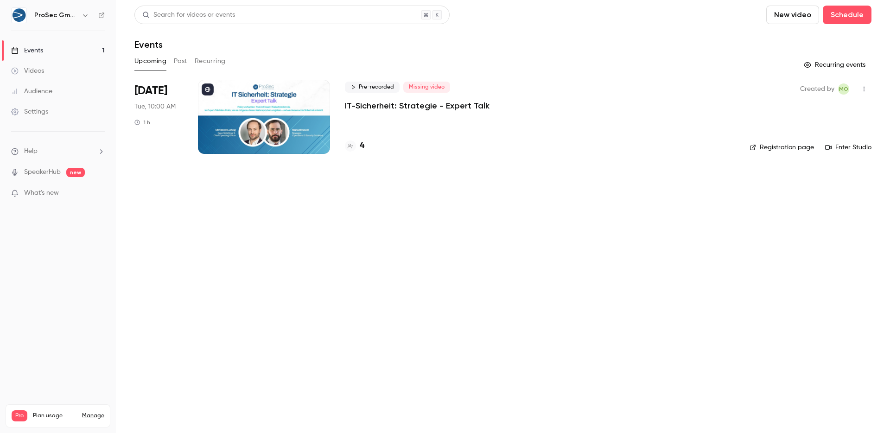
click at [74, 21] on div "ProSec GmbH" at bounding box center [58, 15] width 94 height 16
click at [76, 18] on h6 "ProSec GmbH" at bounding box center [56, 15] width 44 height 9
click at [83, 15] on icon "button" at bounding box center [85, 15] width 7 height 7
click at [58, 14] on div at bounding box center [445, 216] width 890 height 433
click at [461, 360] on main "Search for videos or events New video Schedule Events Upcoming Past Recurring R…" at bounding box center [503, 216] width 774 height 433
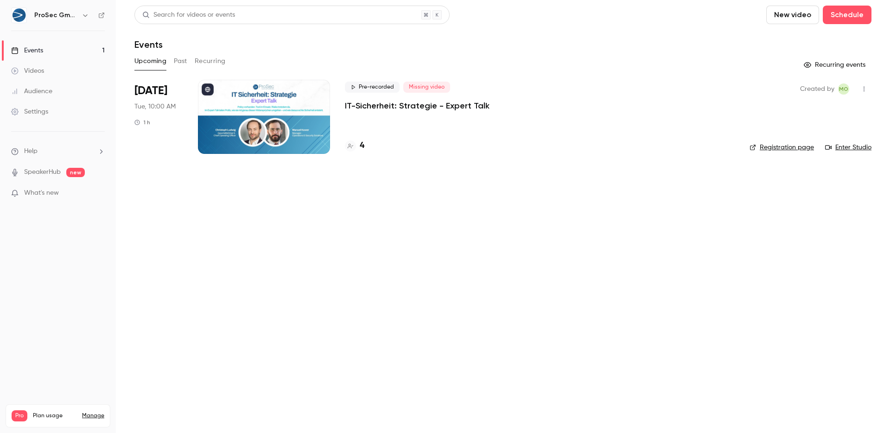
click at [864, 84] on button "button" at bounding box center [864, 89] width 15 height 15
click at [864, 84] on div at bounding box center [445, 216] width 890 height 433
click at [43, 115] on div "Settings" at bounding box center [29, 111] width 37 height 9
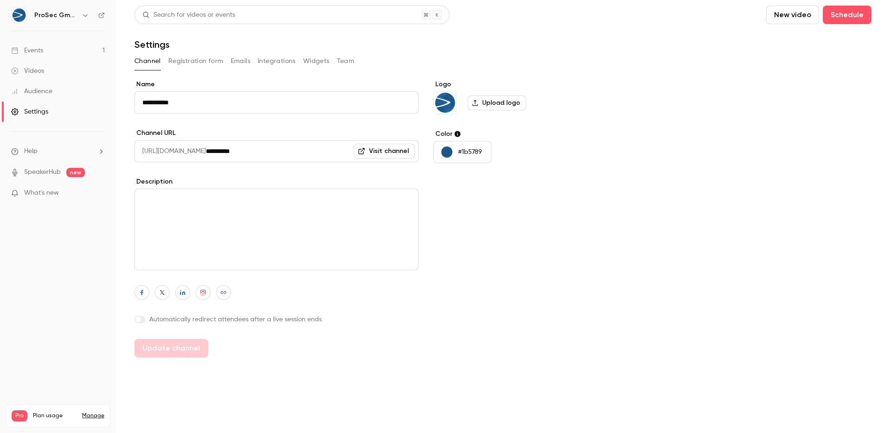
click at [292, 61] on button "Integrations" at bounding box center [277, 61] width 38 height 15
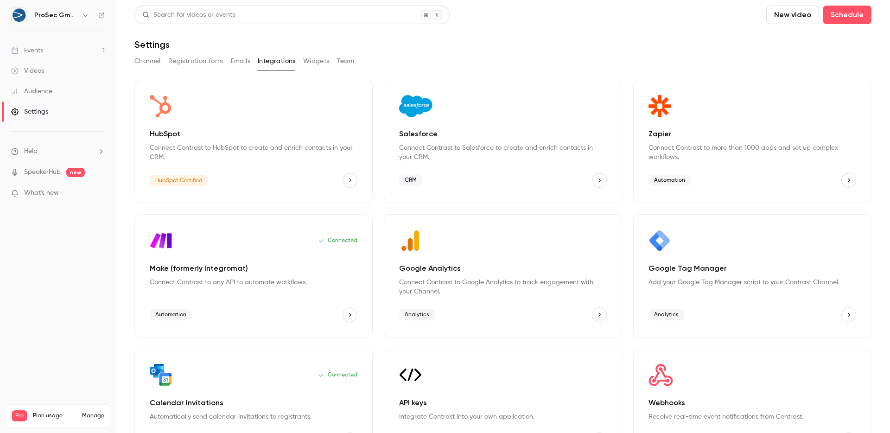
click at [459, 284] on p "Connect Contrast to Google Analytics to track engagement with your Channel." at bounding box center [503, 287] width 208 height 19
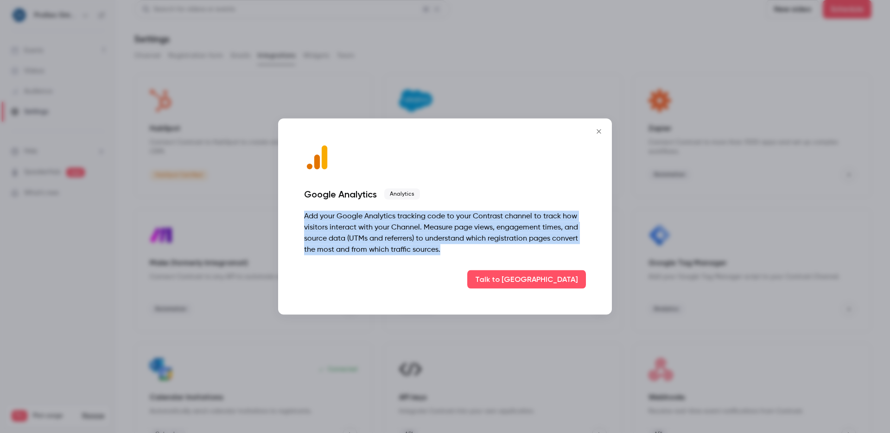
drag, startPoint x: 466, startPoint y: 248, endPoint x: 294, endPoint y: 218, distance: 174.9
click at [294, 218] on div "Google Analytics Analytics Add your Google Analytics tracking code to your Cont…" at bounding box center [445, 217] width 334 height 196
drag, startPoint x: 294, startPoint y: 218, endPoint x: 433, endPoint y: 266, distance: 147.3
click at [433, 266] on div "Google Analytics Analytics Add your Google Analytics tracking code to your Cont…" at bounding box center [445, 217] width 334 height 196
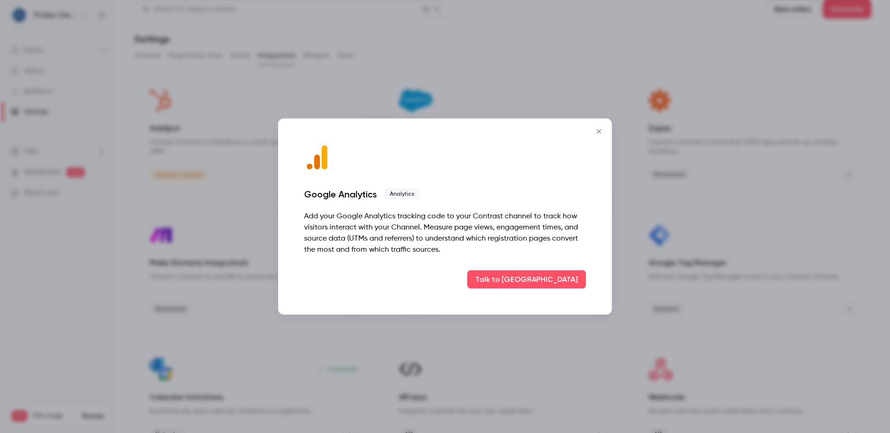
click at [433, 266] on div "Google Analytics Analytics Add your Google Analytics tracking code to your Cont…" at bounding box center [445, 217] width 334 height 196
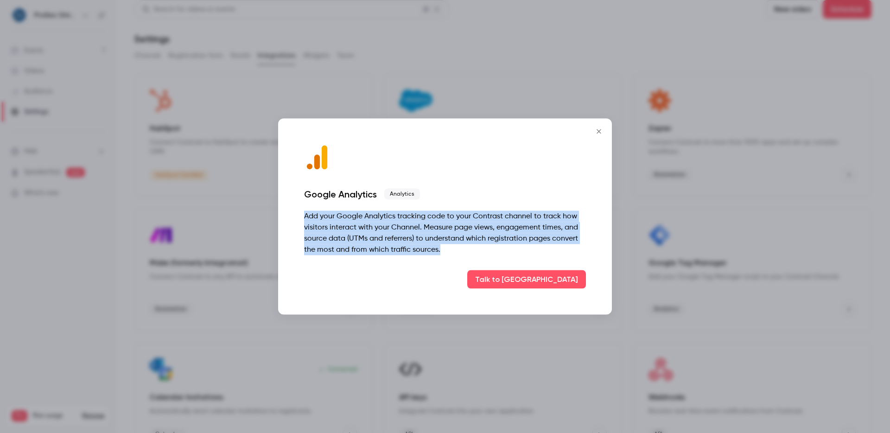
drag, startPoint x: 433, startPoint y: 266, endPoint x: 462, endPoint y: 199, distance: 72.7
click at [462, 199] on div "Google Analytics Analytics Add your Google Analytics tracking code to your Cont…" at bounding box center [445, 217] width 334 height 196
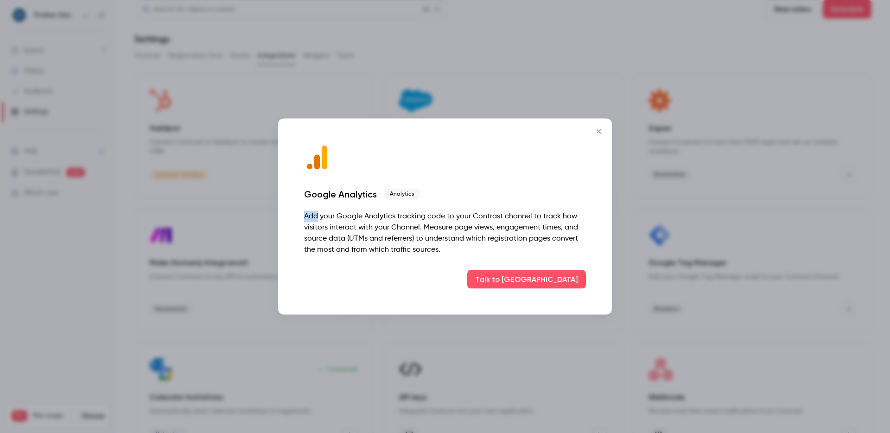
click at [457, 209] on div "Google Analytics Analytics Add your Google Analytics tracking code to your Cont…" at bounding box center [445, 217] width 334 height 196
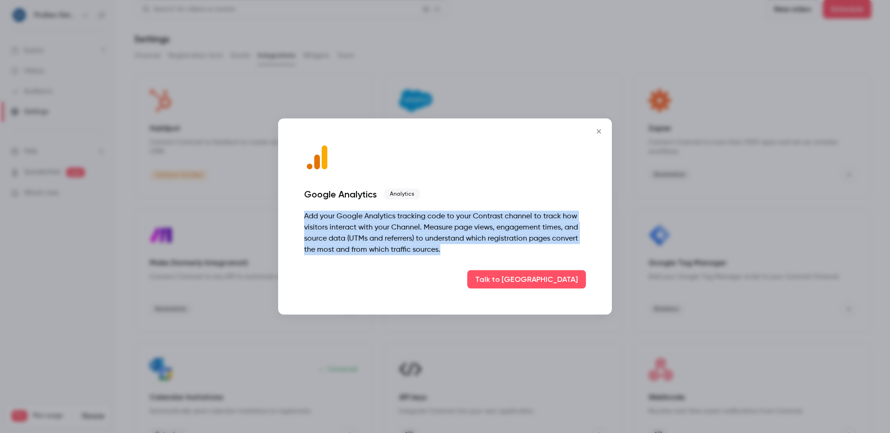
drag, startPoint x: 457, startPoint y: 209, endPoint x: 425, endPoint y: 271, distance: 70.1
click at [425, 271] on div "Google Analytics Analytics Add your Google Analytics tracking code to your Cont…" at bounding box center [445, 217] width 334 height 196
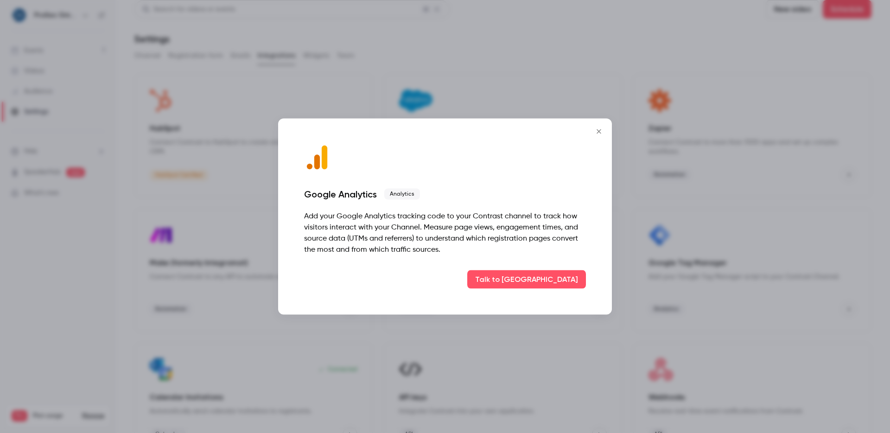
click at [425, 271] on div "Talk to [GEOGRAPHIC_DATA]" at bounding box center [445, 279] width 282 height 19
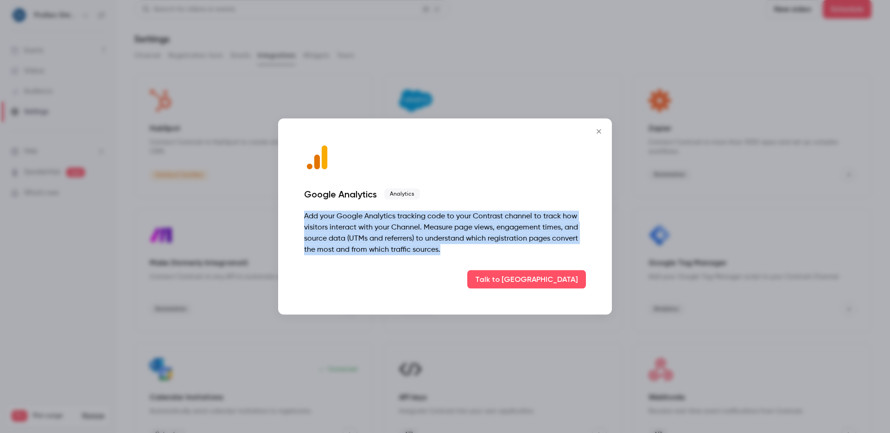
drag, startPoint x: 425, startPoint y: 271, endPoint x: 299, endPoint y: 213, distance: 138.3
click at [299, 213] on div "Google Analytics Analytics Add your Google Analytics tracking code to your Cont…" at bounding box center [445, 217] width 334 height 196
drag, startPoint x: 299, startPoint y: 213, endPoint x: 433, endPoint y: 264, distance: 142.9
click at [433, 264] on div "Google Analytics Analytics Add your Google Analytics tracking code to your Cont…" at bounding box center [445, 217] width 334 height 196
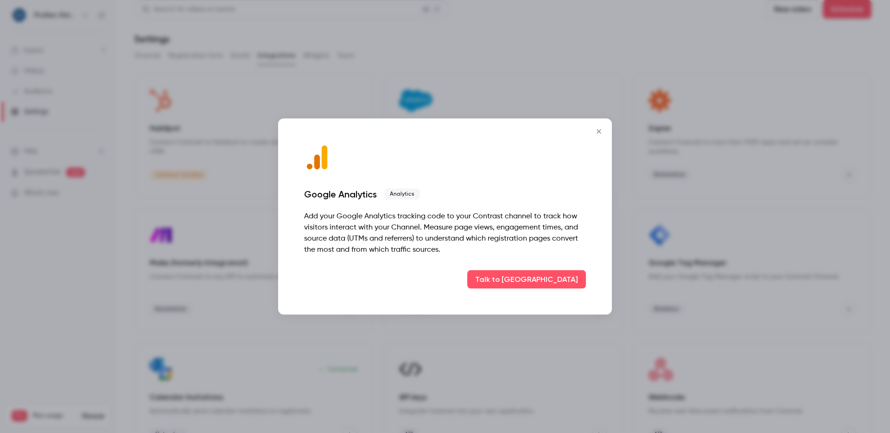
click at [433, 264] on div "Google Analytics Analytics Add your Google Analytics tracking code to your Cont…" at bounding box center [445, 217] width 334 height 196
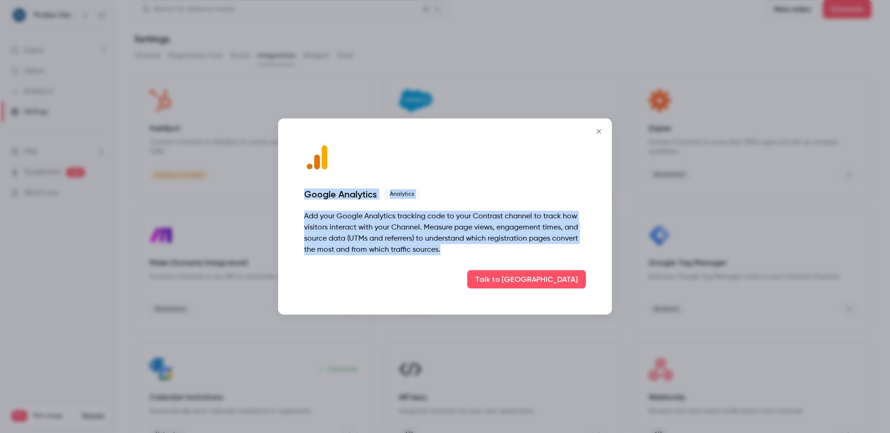
drag, startPoint x: 433, startPoint y: 264, endPoint x: 297, endPoint y: 197, distance: 151.7
click at [297, 197] on div "Google Analytics Analytics Add your Google Analytics tracking code to your Cont…" at bounding box center [445, 217] width 334 height 196
click at [304, 212] on div "Add your Google Analytics tracking code to your Contrast channel to track how v…" at bounding box center [445, 233] width 282 height 44
drag, startPoint x: 305, startPoint y: 213, endPoint x: 411, endPoint y: 248, distance: 112.1
click at [411, 248] on div "Add your Google Analytics tracking code to your Contrast channel to track how v…" at bounding box center [445, 233] width 282 height 44
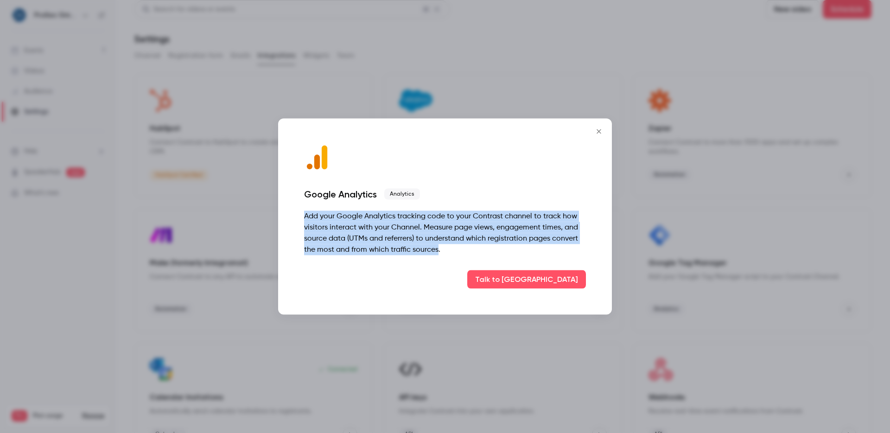
click at [411, 248] on div "Add your Google Analytics tracking code to your Contrast channel to track how v…" at bounding box center [445, 233] width 282 height 44
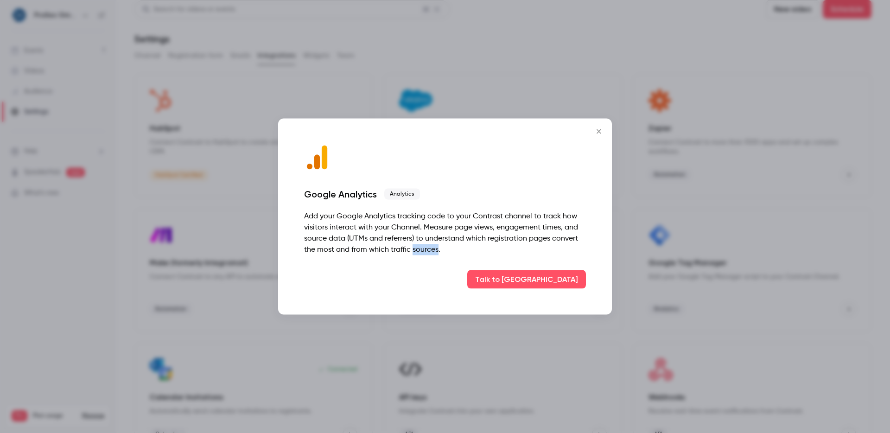
click at [411, 248] on div "Add your Google Analytics tracking code to your Contrast channel to track how v…" at bounding box center [445, 233] width 282 height 44
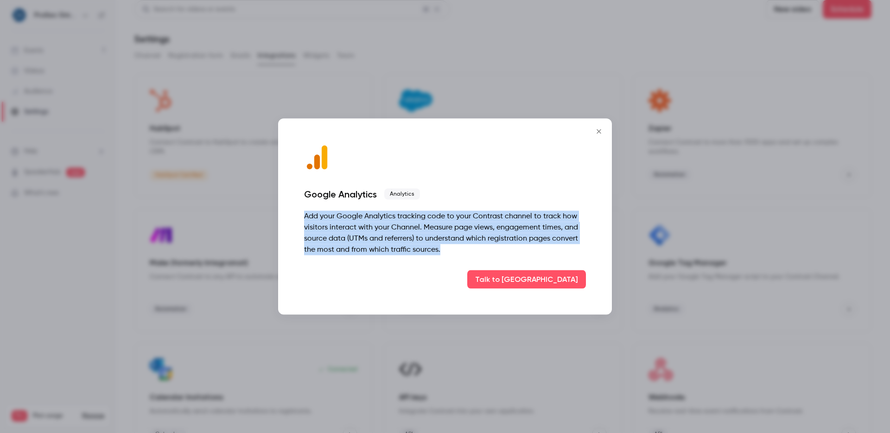
click at [411, 248] on div "Add your Google Analytics tracking code to your Contrast channel to track how v…" at bounding box center [445, 233] width 282 height 44
click at [431, 247] on div "Add your Google Analytics tracking code to your Contrast channel to track how v…" at bounding box center [445, 233] width 282 height 44
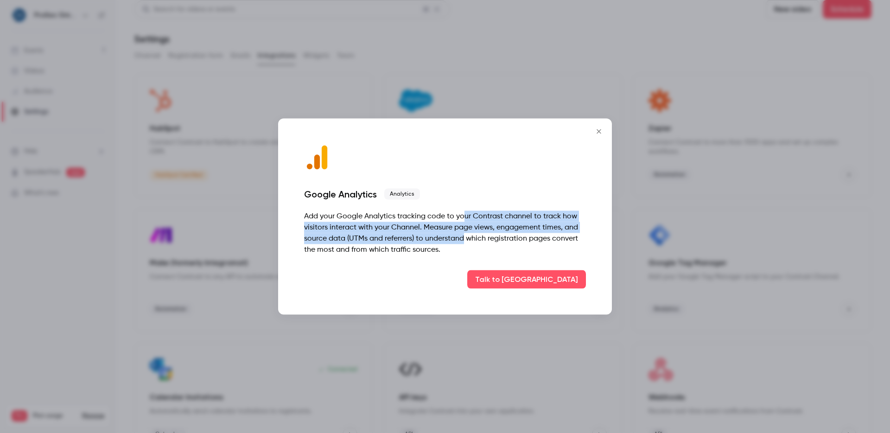
drag, startPoint x: 464, startPoint y: 221, endPoint x: 462, endPoint y: 244, distance: 23.3
click at [462, 244] on div "Add your Google Analytics tracking code to your Contrast channel to track how v…" at bounding box center [445, 233] width 282 height 44
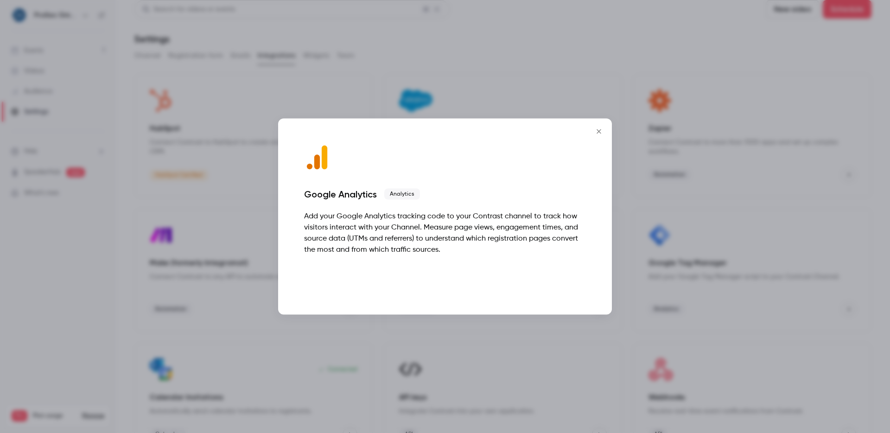
click at [566, 280] on button "Talk to [GEOGRAPHIC_DATA]" at bounding box center [526, 279] width 119 height 19
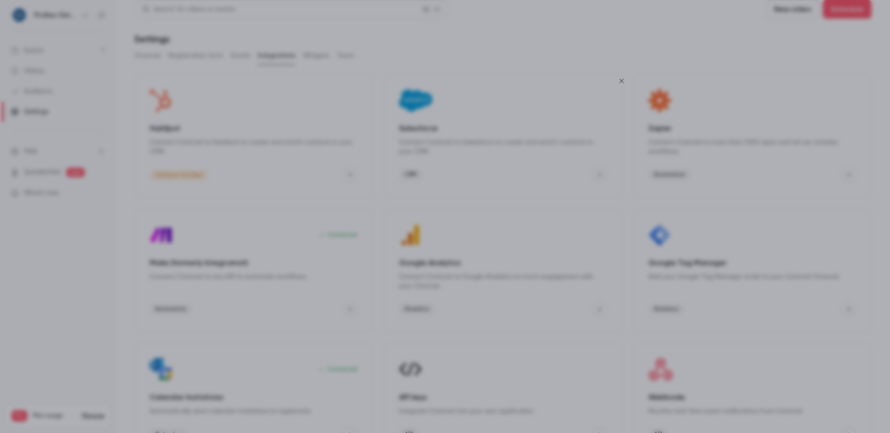
drag, startPoint x: 635, startPoint y: 74, endPoint x: 629, endPoint y: 82, distance: 9.6
click at [634, 75] on button "Close" at bounding box center [629, 68] width 19 height 19
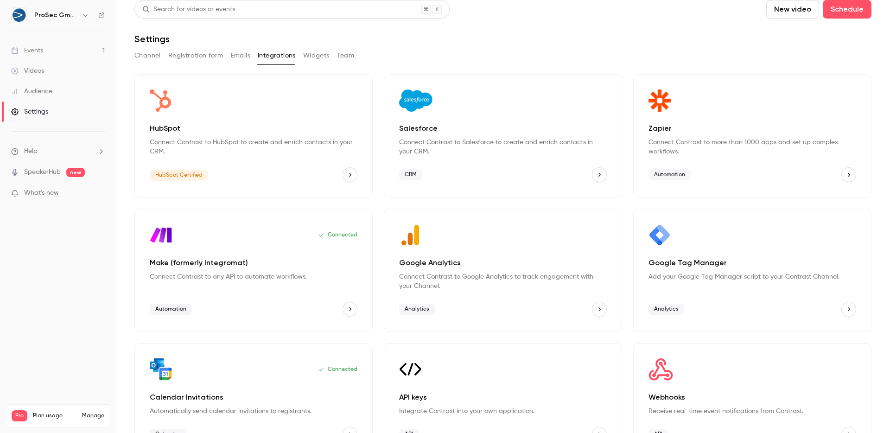
click at [633, 83] on div "Zapier Connect Contrast to more than 1000 apps and set up complex workflows. Au…" at bounding box center [752, 135] width 238 height 123
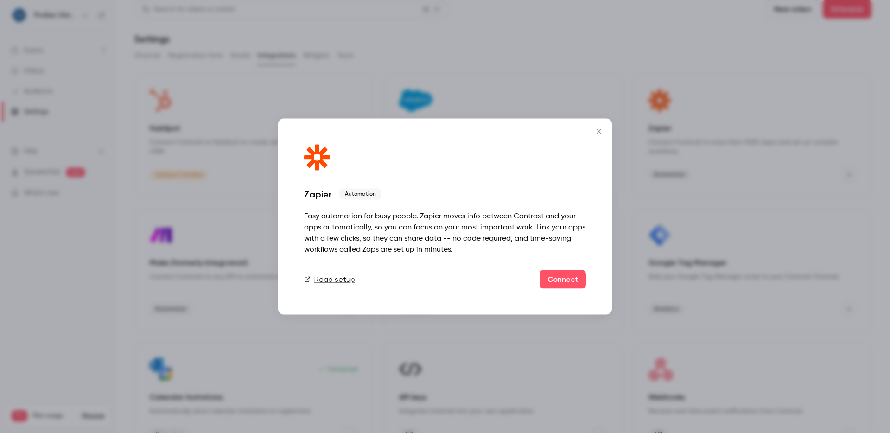
click at [595, 129] on icon "Close" at bounding box center [598, 131] width 11 height 7
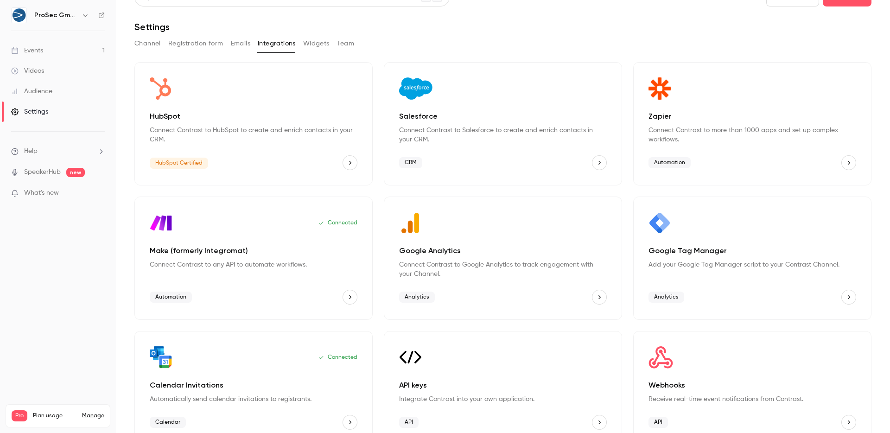
scroll to position [30, 0]
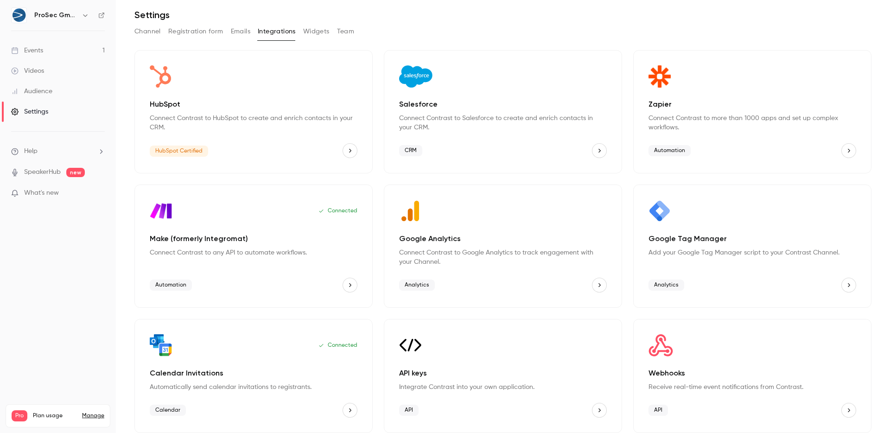
click at [277, 288] on div "Automation" at bounding box center [254, 285] width 208 height 15
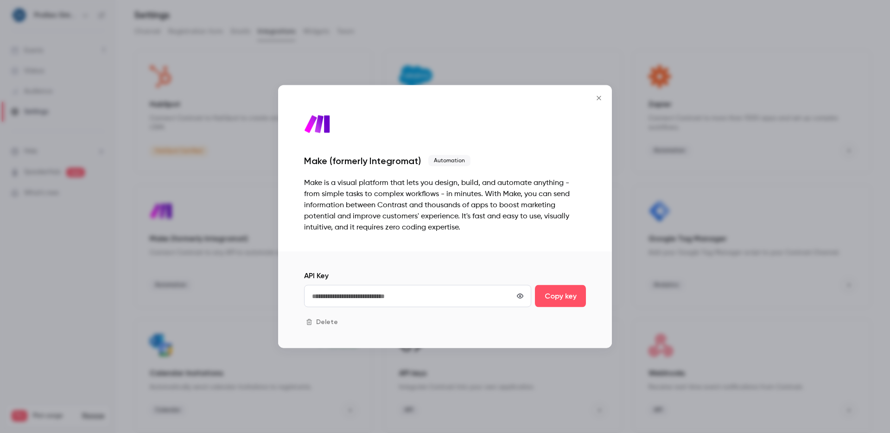
click at [594, 96] on icon "Close" at bounding box center [598, 98] width 11 height 7
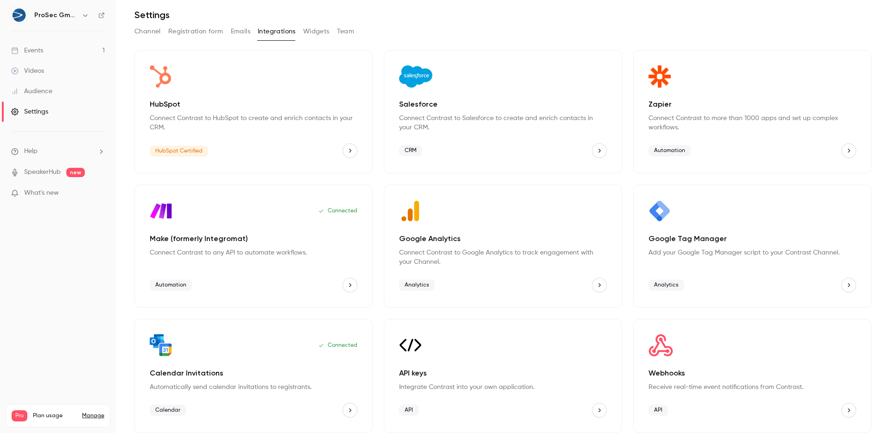
scroll to position [35, 0]
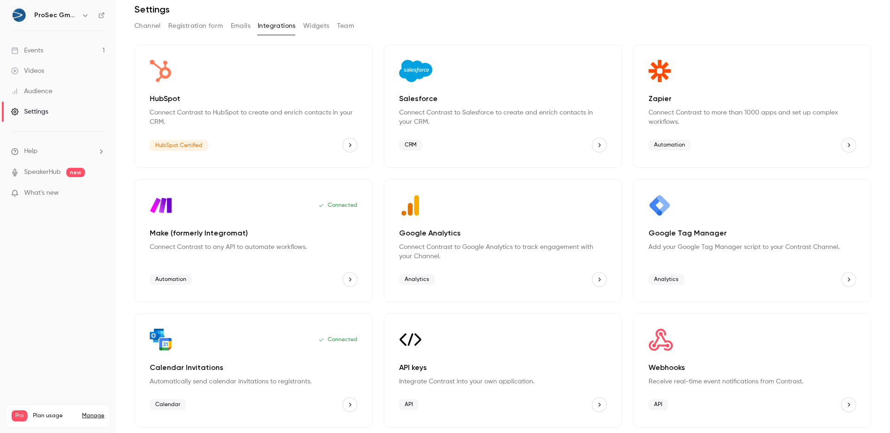
click at [286, 342] on div "Connected" at bounding box center [254, 340] width 208 height 22
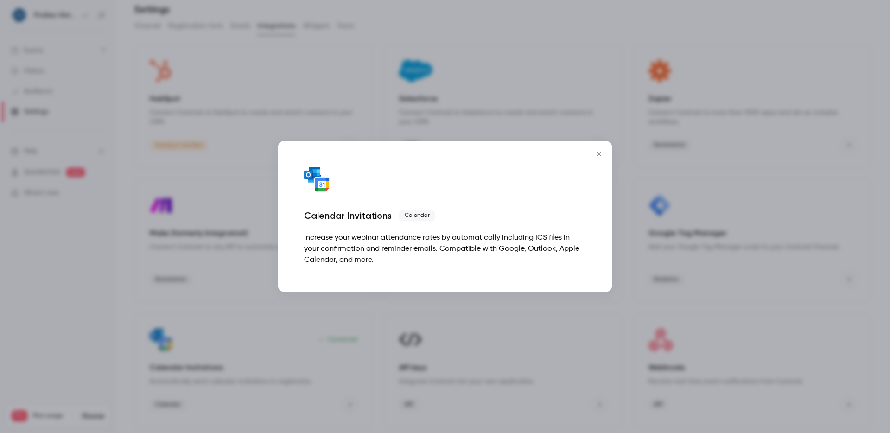
click at [590, 158] on div "Calendar Invitations Calendar Increase your webinar attendance rates by automat…" at bounding box center [445, 216] width 334 height 151
click at [599, 157] on icon "Close" at bounding box center [598, 153] width 11 height 7
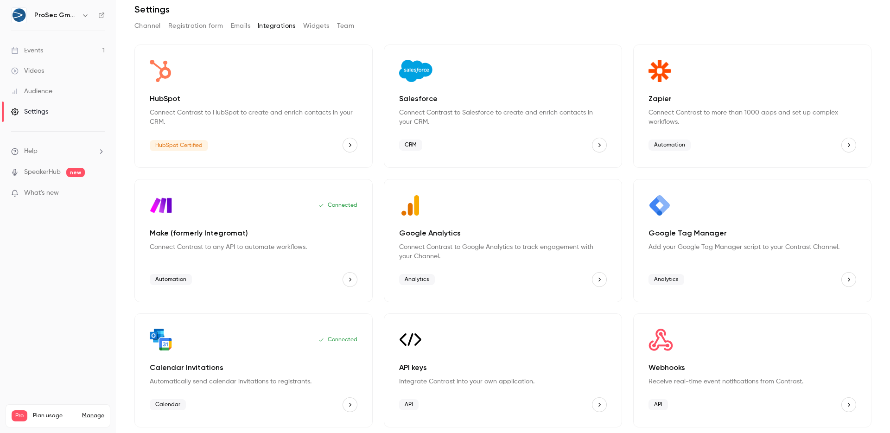
click at [523, 231] on p "Google Analytics" at bounding box center [503, 233] width 208 height 11
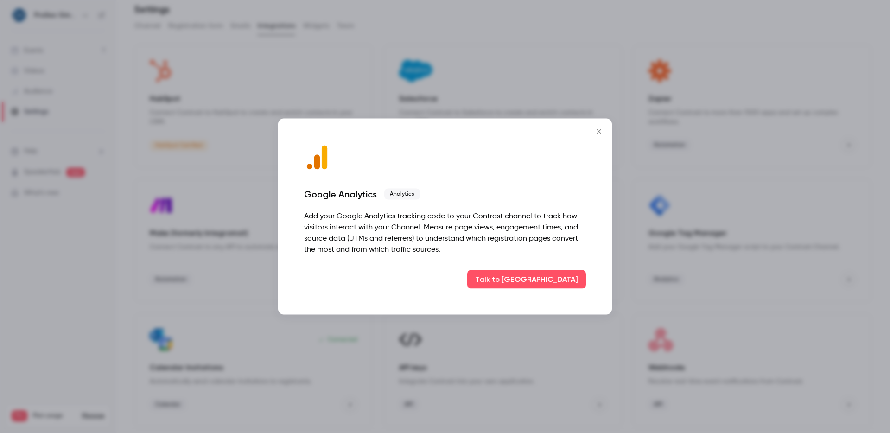
click at [579, 289] on div "Google Analytics Analytics Add your Google Analytics tracking code to your Cont…" at bounding box center [445, 217] width 334 height 196
click at [580, 286] on button "Talk to [GEOGRAPHIC_DATA]" at bounding box center [526, 279] width 119 height 19
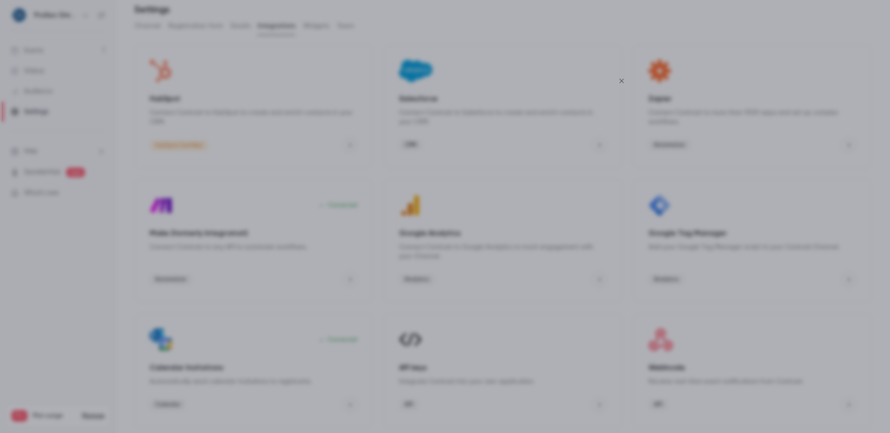
click at [621, 77] on icon "Close" at bounding box center [621, 80] width 11 height 7
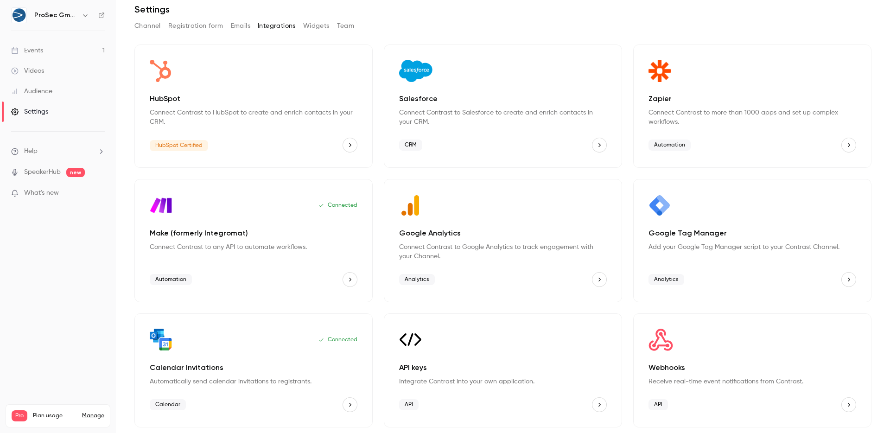
click at [660, 364] on p "Webhooks" at bounding box center [752, 367] width 208 height 11
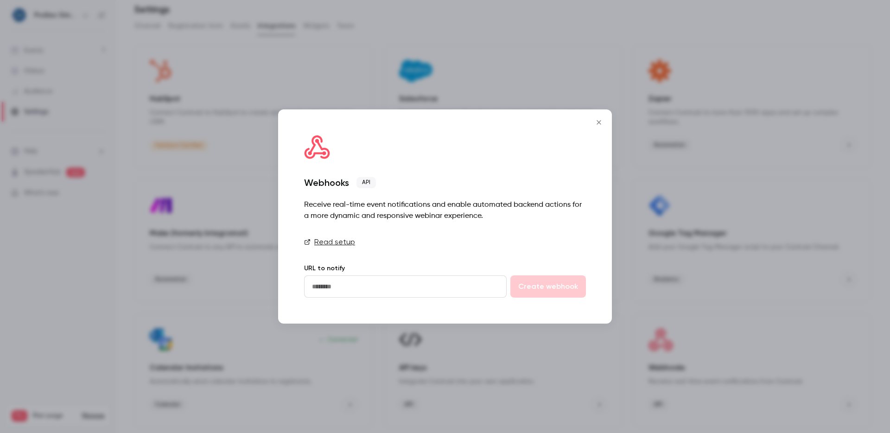
click at [335, 239] on link "Read setup" at bounding box center [445, 241] width 282 height 11
